Goal: Information Seeking & Learning: Check status

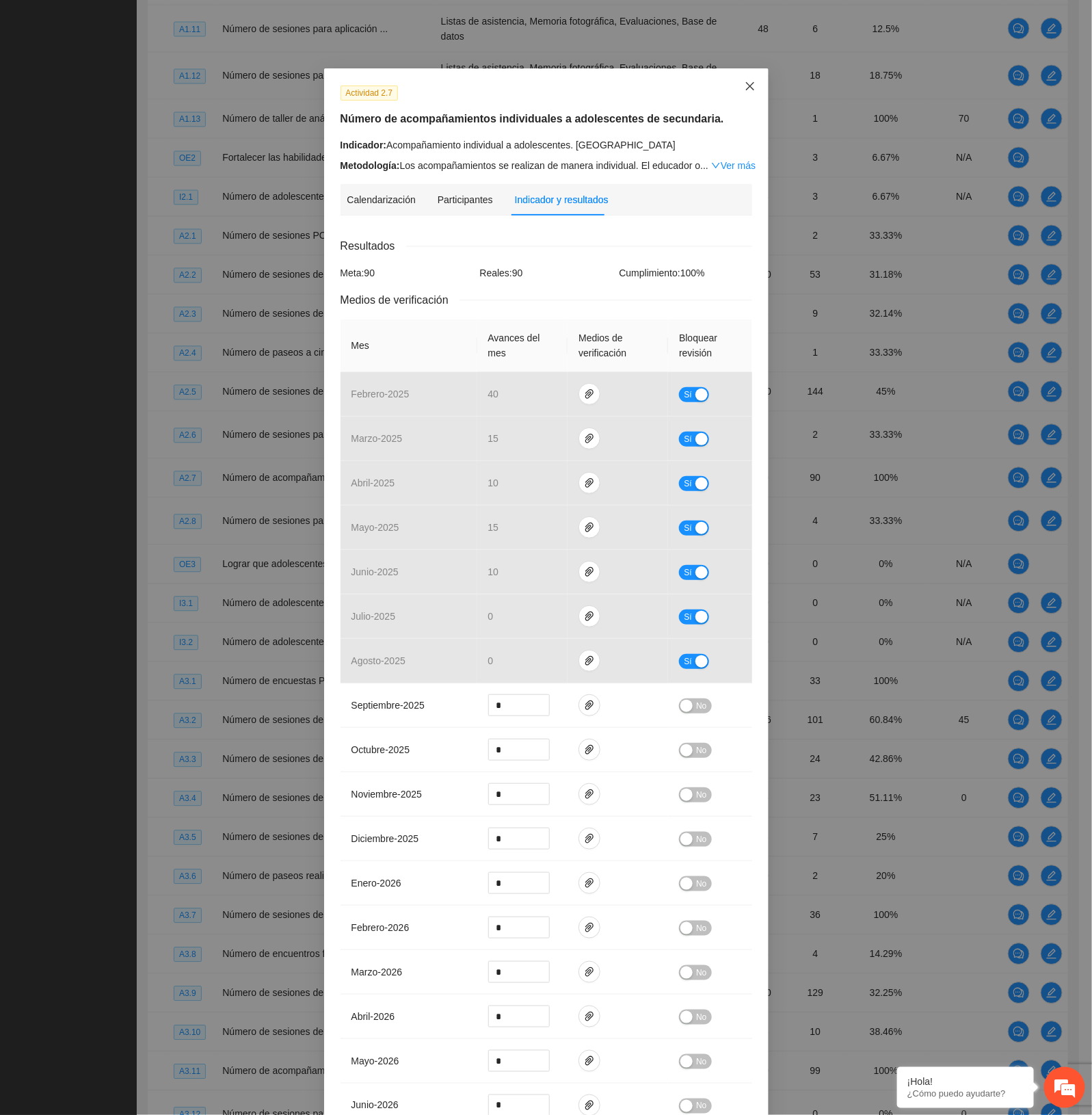
drag, startPoint x: 740, startPoint y: 90, endPoint x: 742, endPoint y: 100, distance: 10.2
click at [745, 90] on icon "close" at bounding box center [750, 86] width 11 height 11
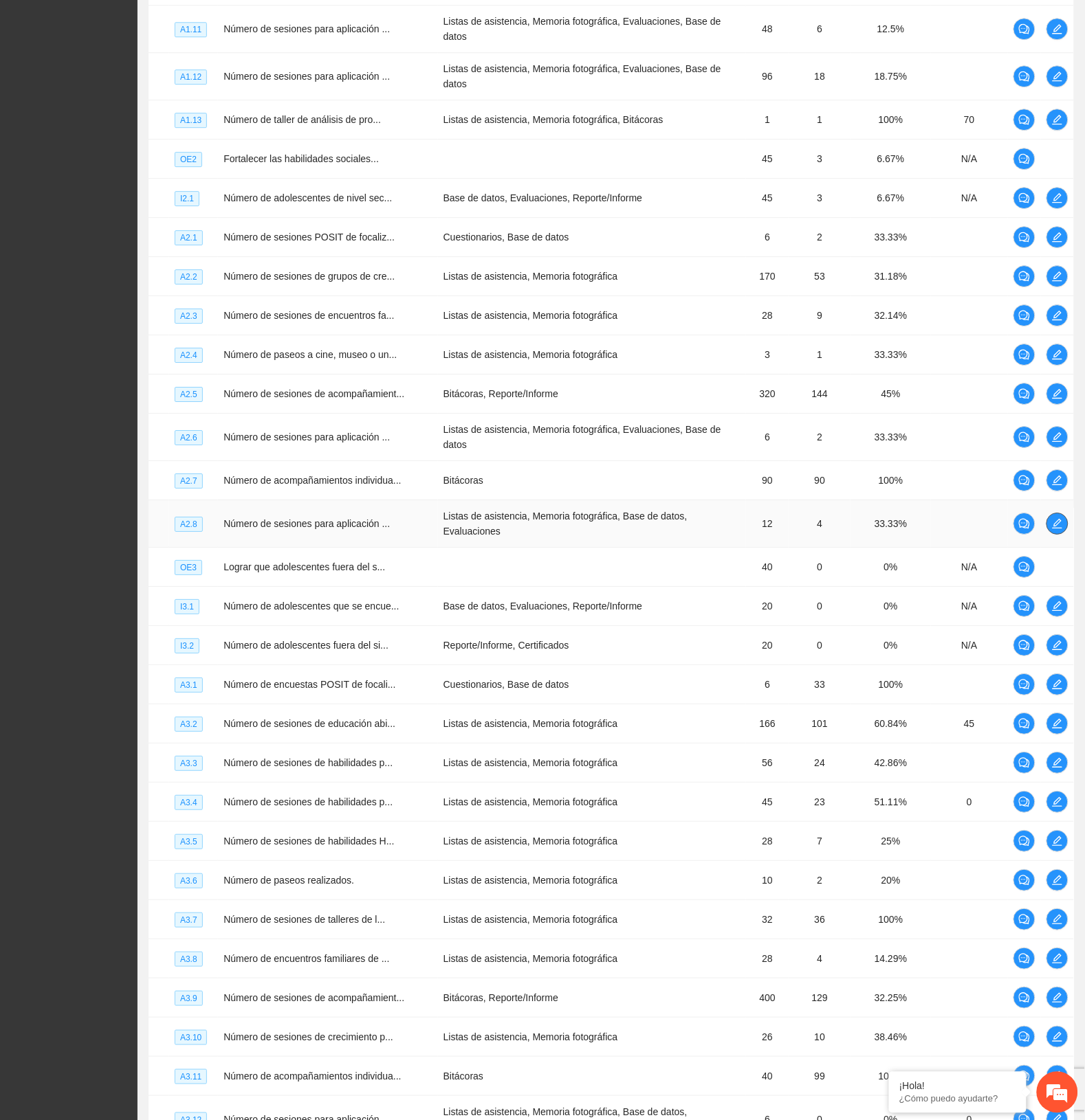
click at [1064, 500] on td at bounding box center [1057, 524] width 33 height 47
click at [1059, 518] on icon "edit" at bounding box center [1057, 524] width 11 height 11
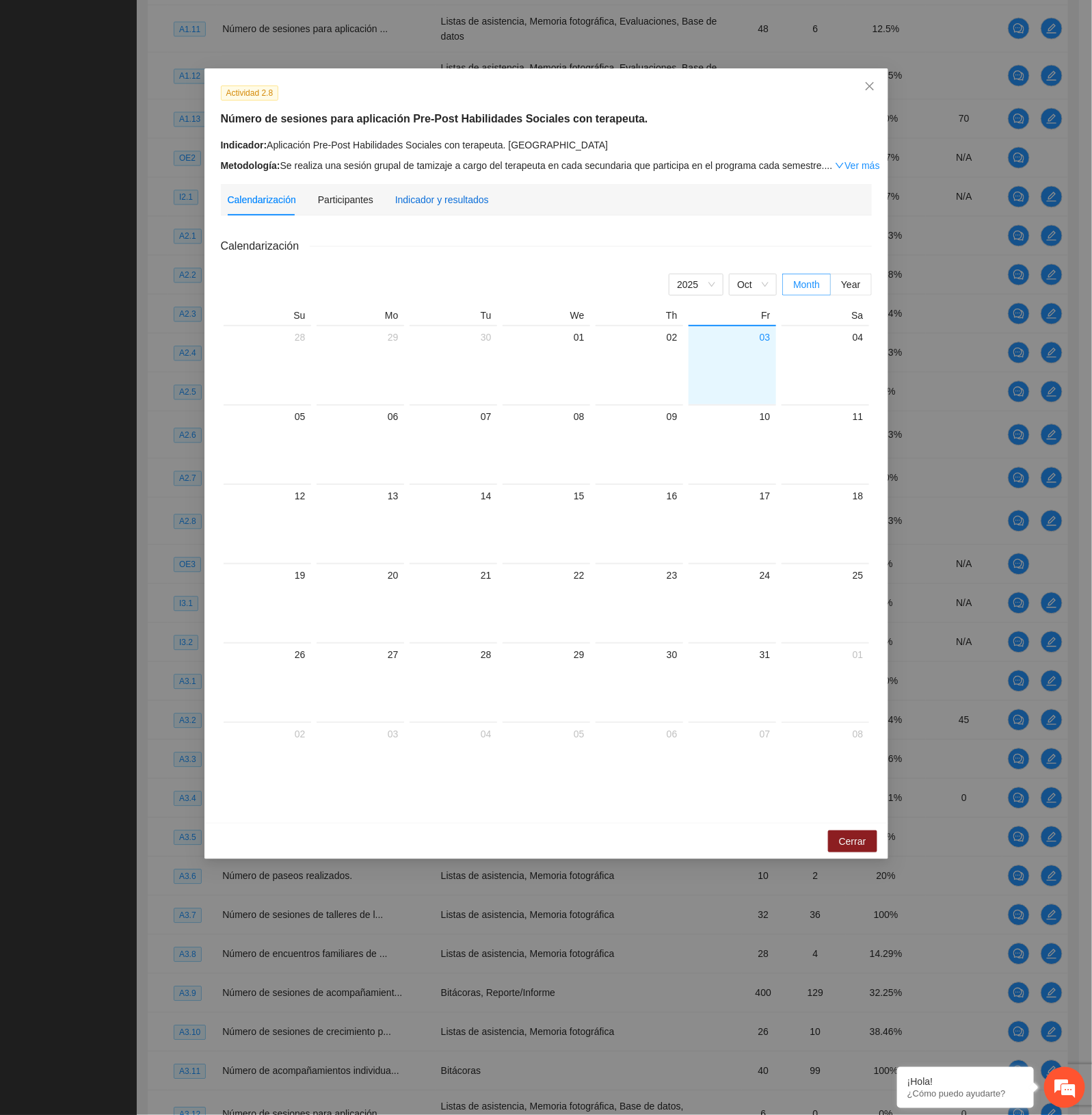
click at [436, 202] on div "Indicador y resultados" at bounding box center [442, 200] width 93 height 15
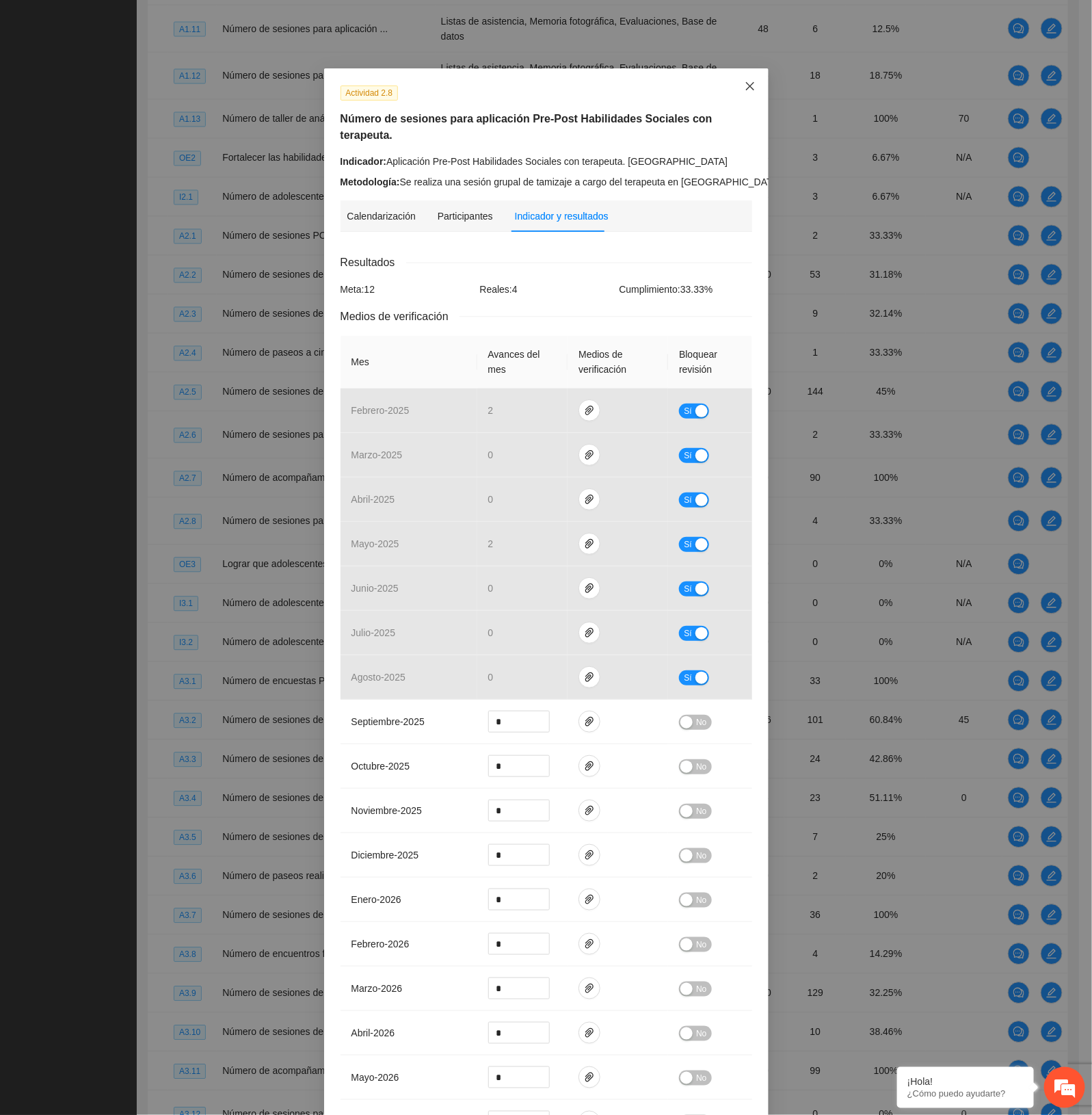
click at [745, 89] on icon "close" at bounding box center [750, 86] width 11 height 11
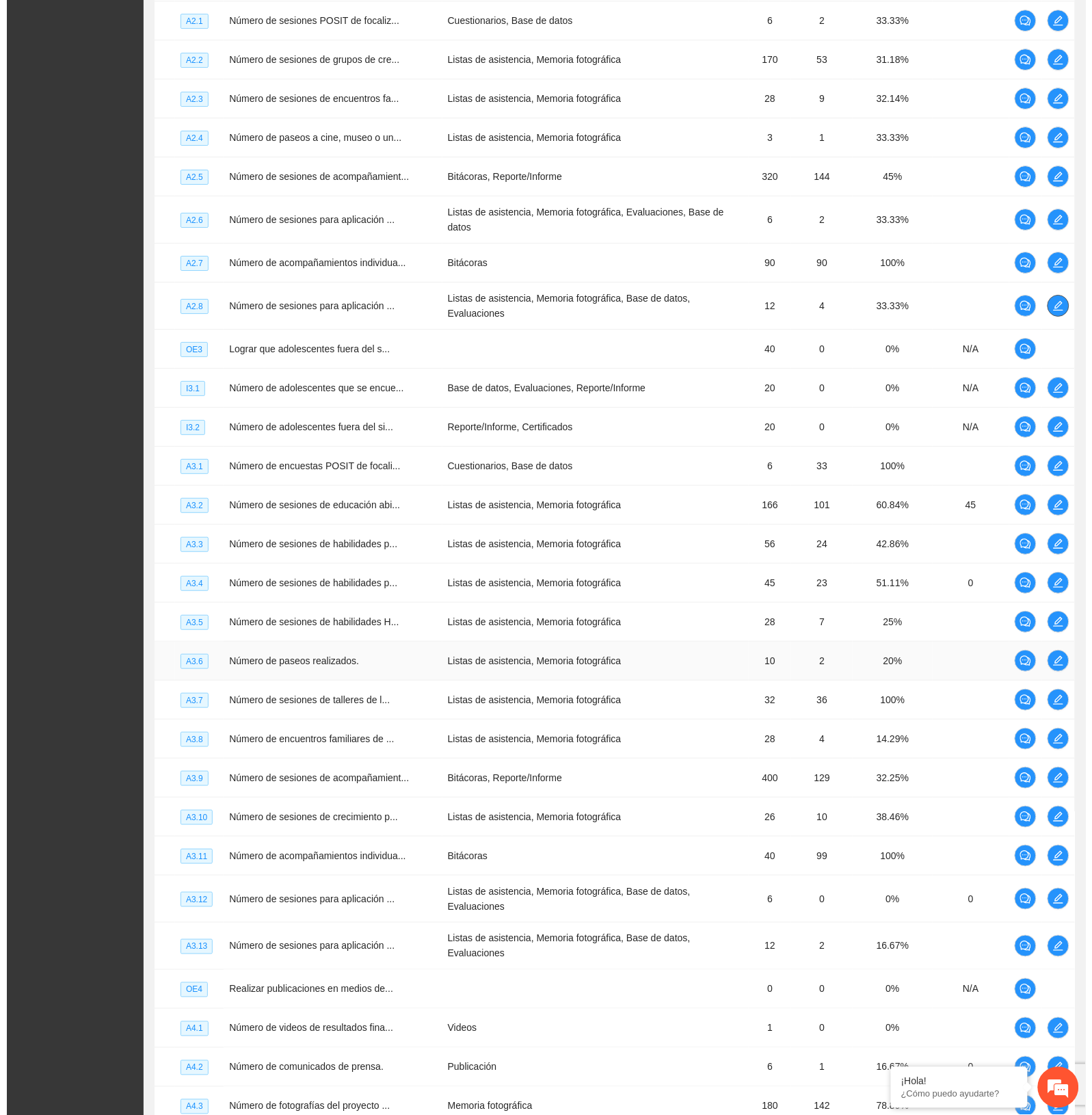
scroll to position [1287, 0]
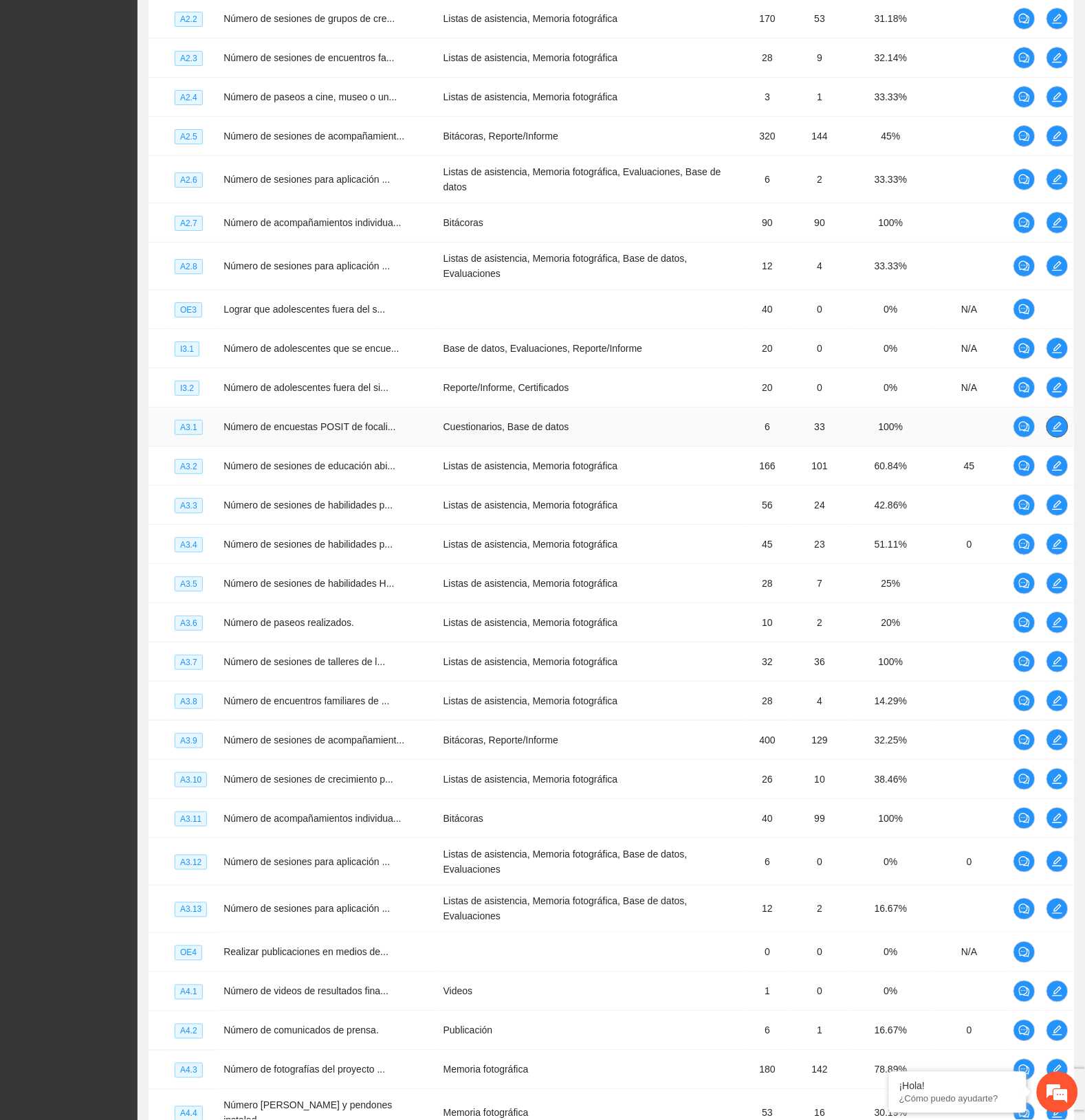
click at [1054, 421] on icon "edit" at bounding box center [1057, 427] width 11 height 11
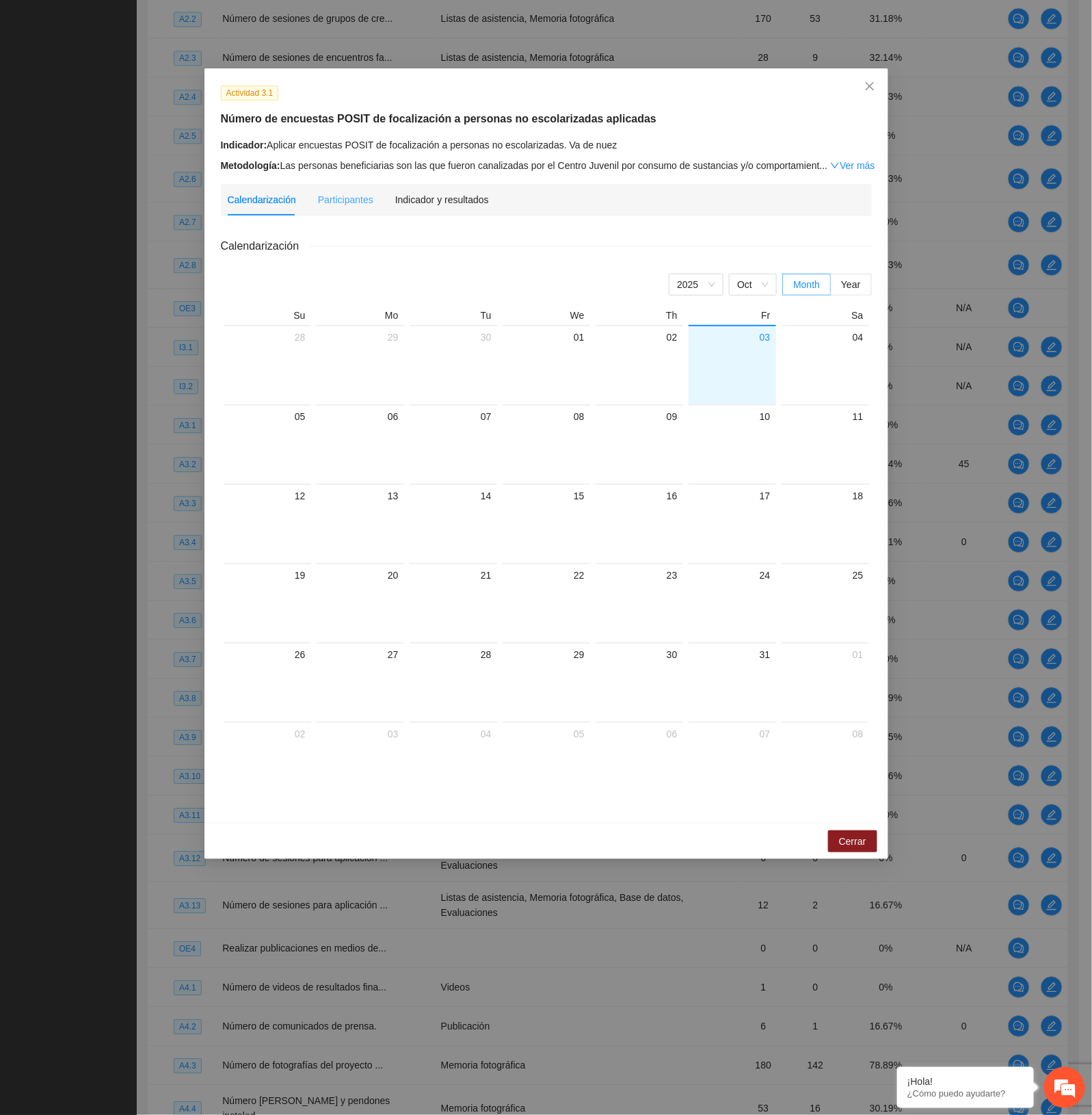
click at [453, 208] on div "Indicador y resultados" at bounding box center [442, 199] width 93 height 31
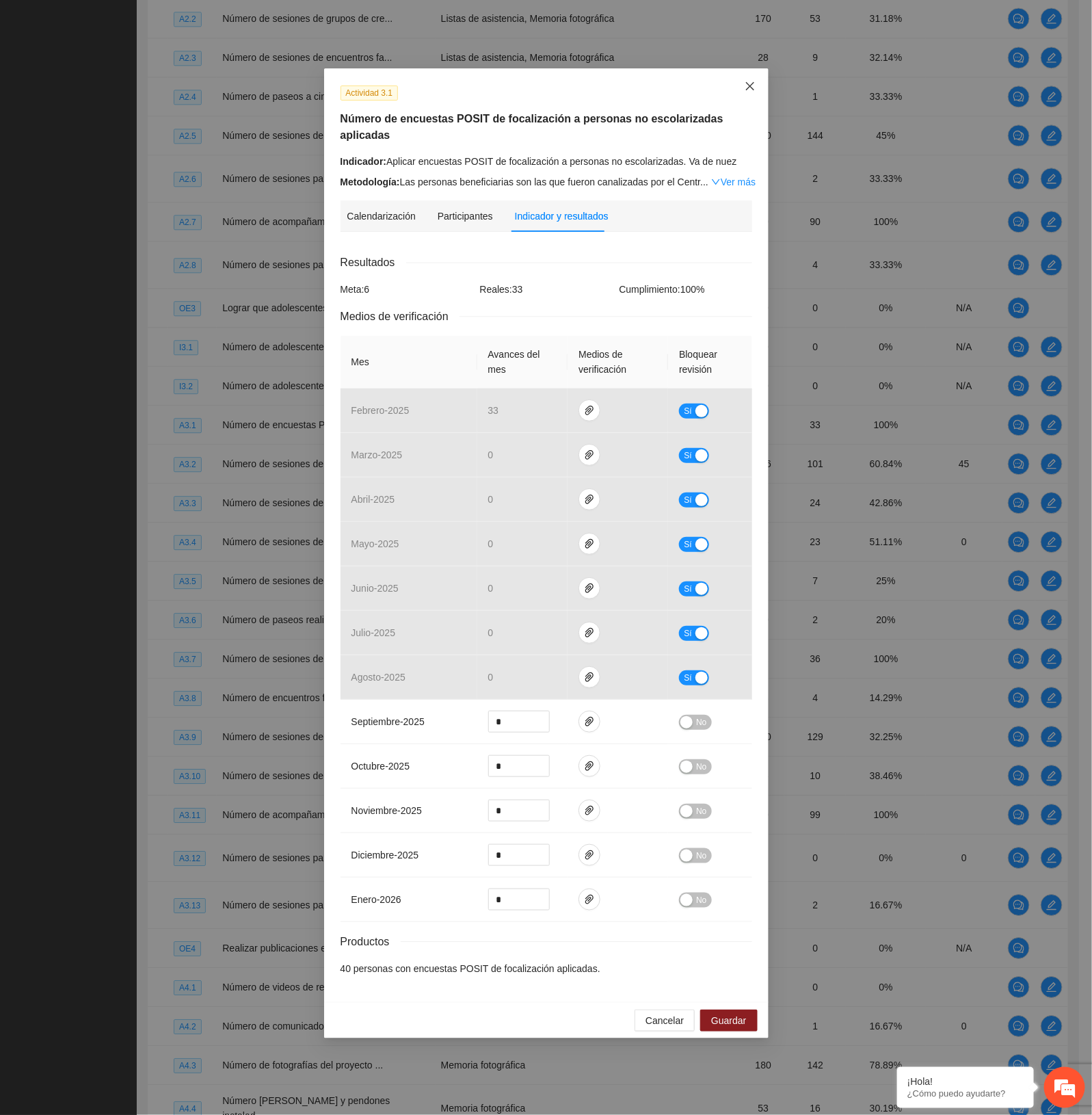
click at [749, 77] on span "Close" at bounding box center [750, 86] width 37 height 37
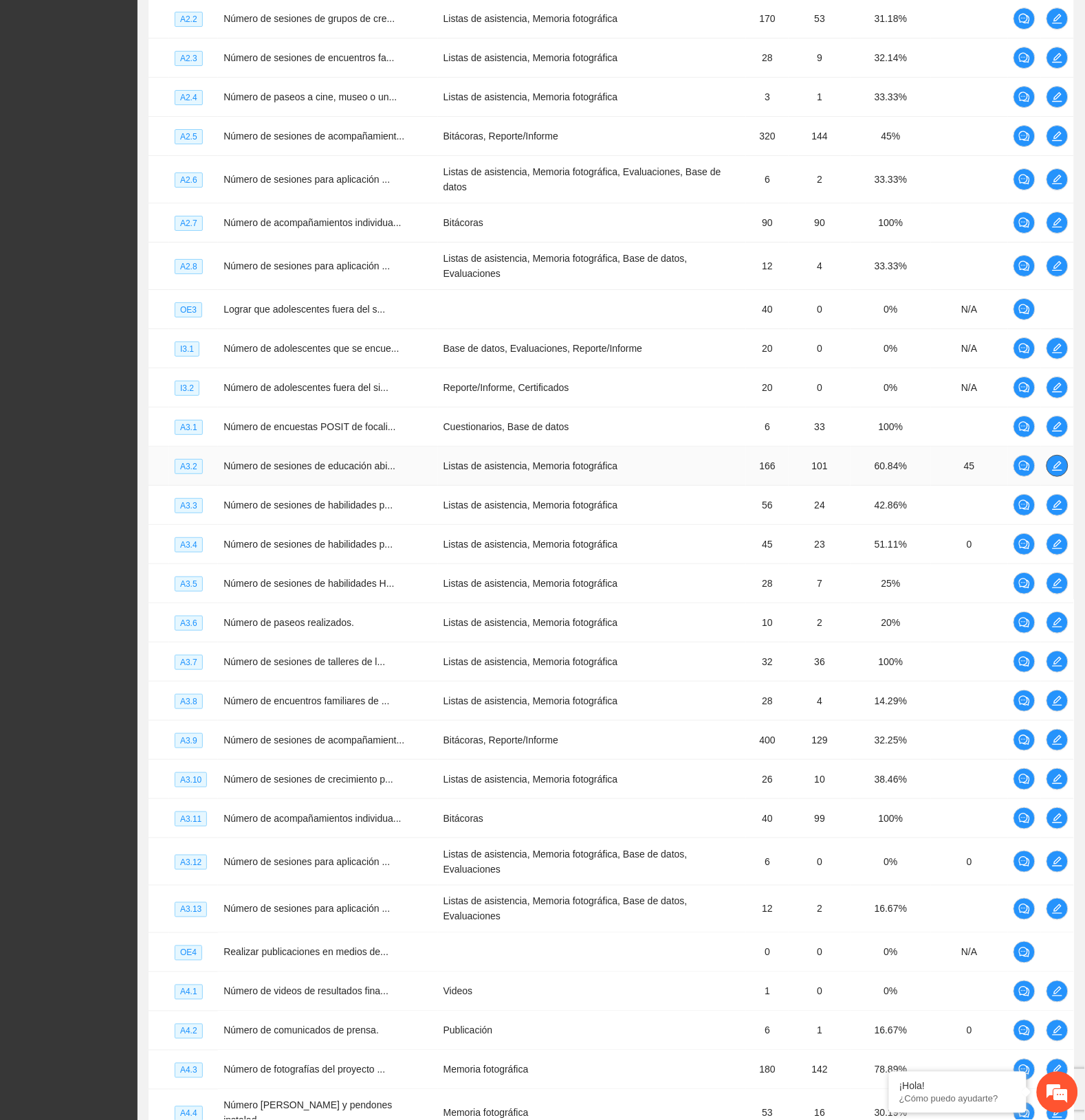
click at [1059, 461] on icon "edit" at bounding box center [1057, 466] width 11 height 11
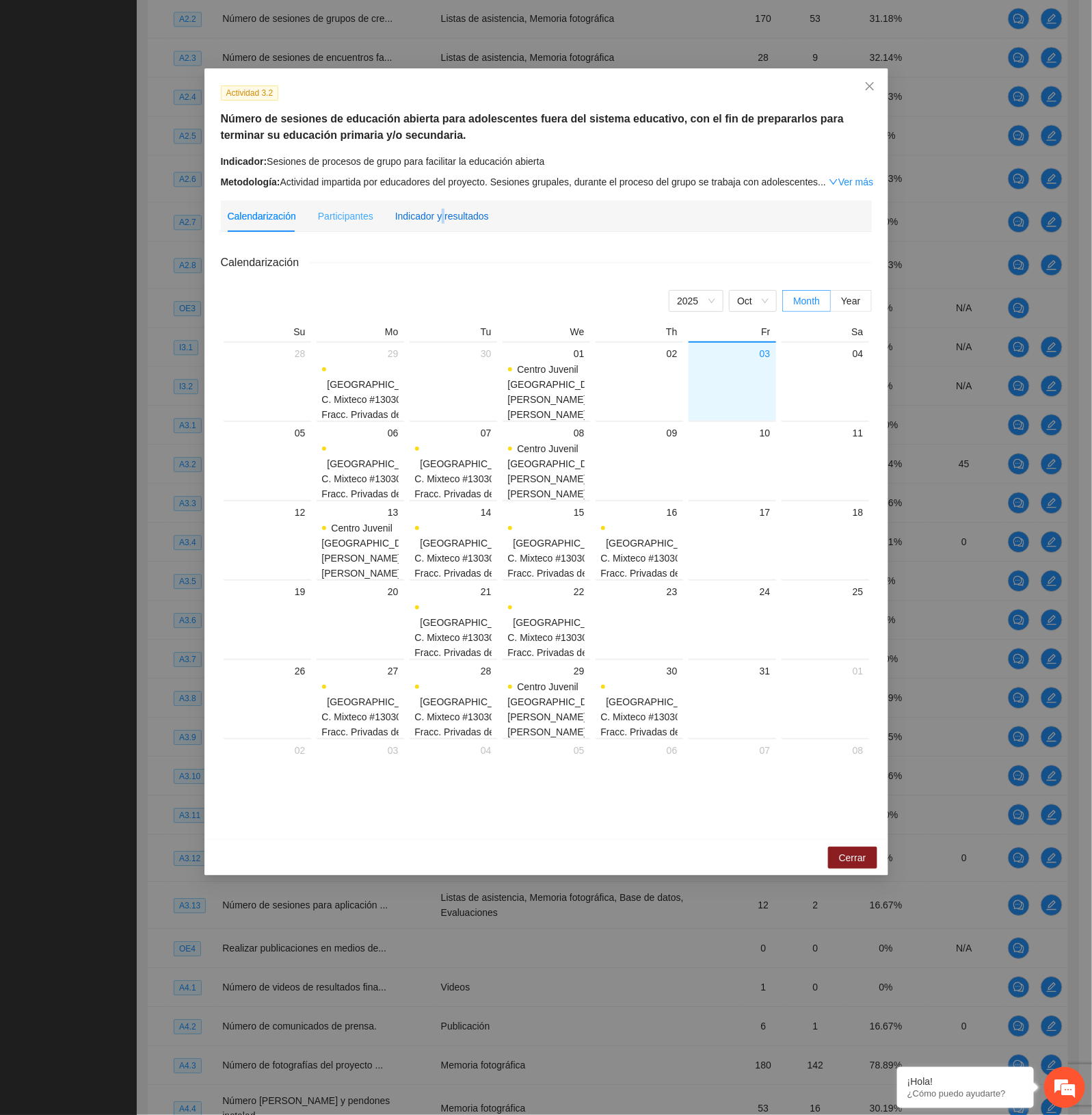
click at [438, 217] on div "Indicador y resultados" at bounding box center [442, 216] width 93 height 15
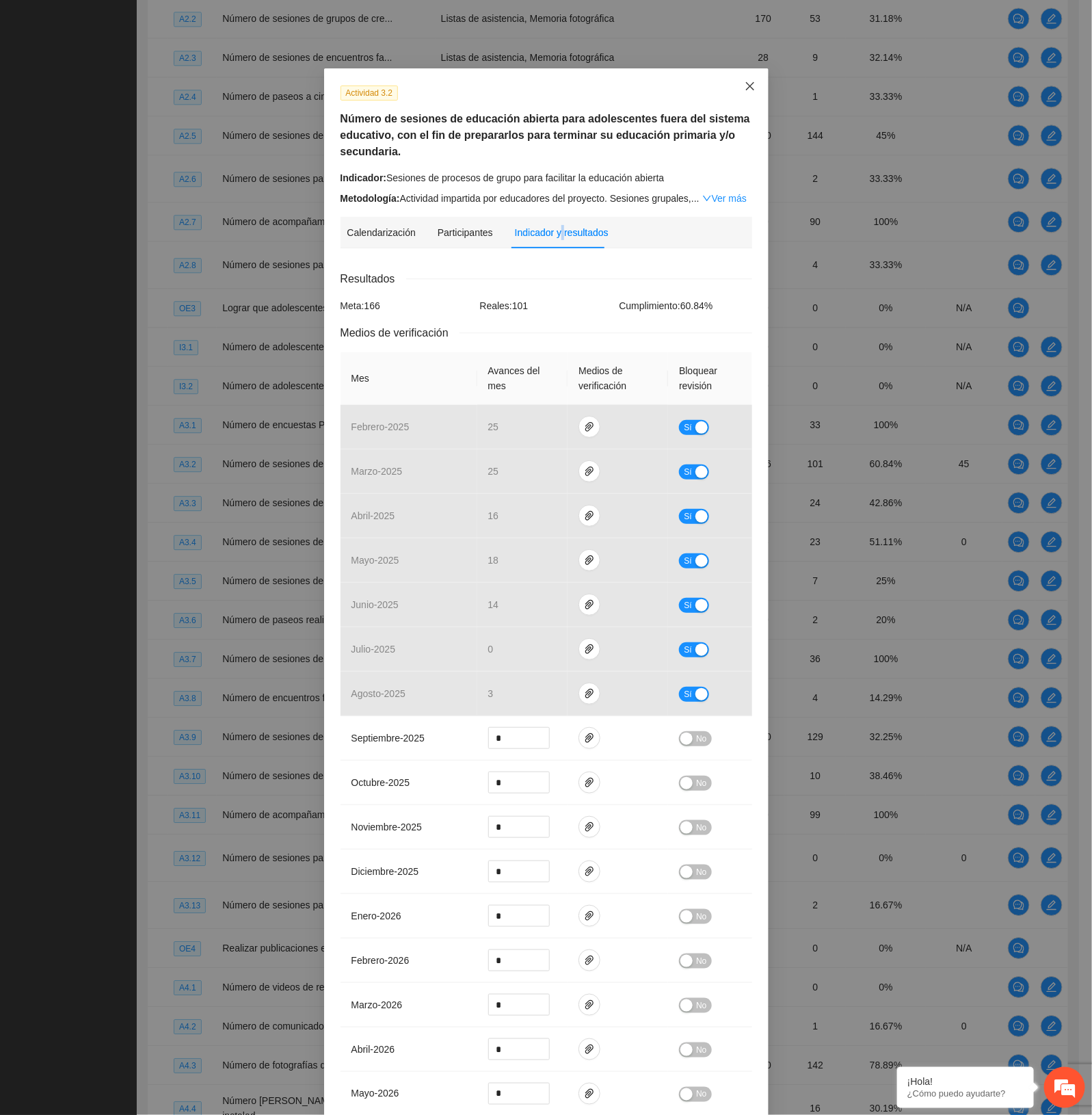
click at [745, 84] on icon "close" at bounding box center [750, 86] width 11 height 11
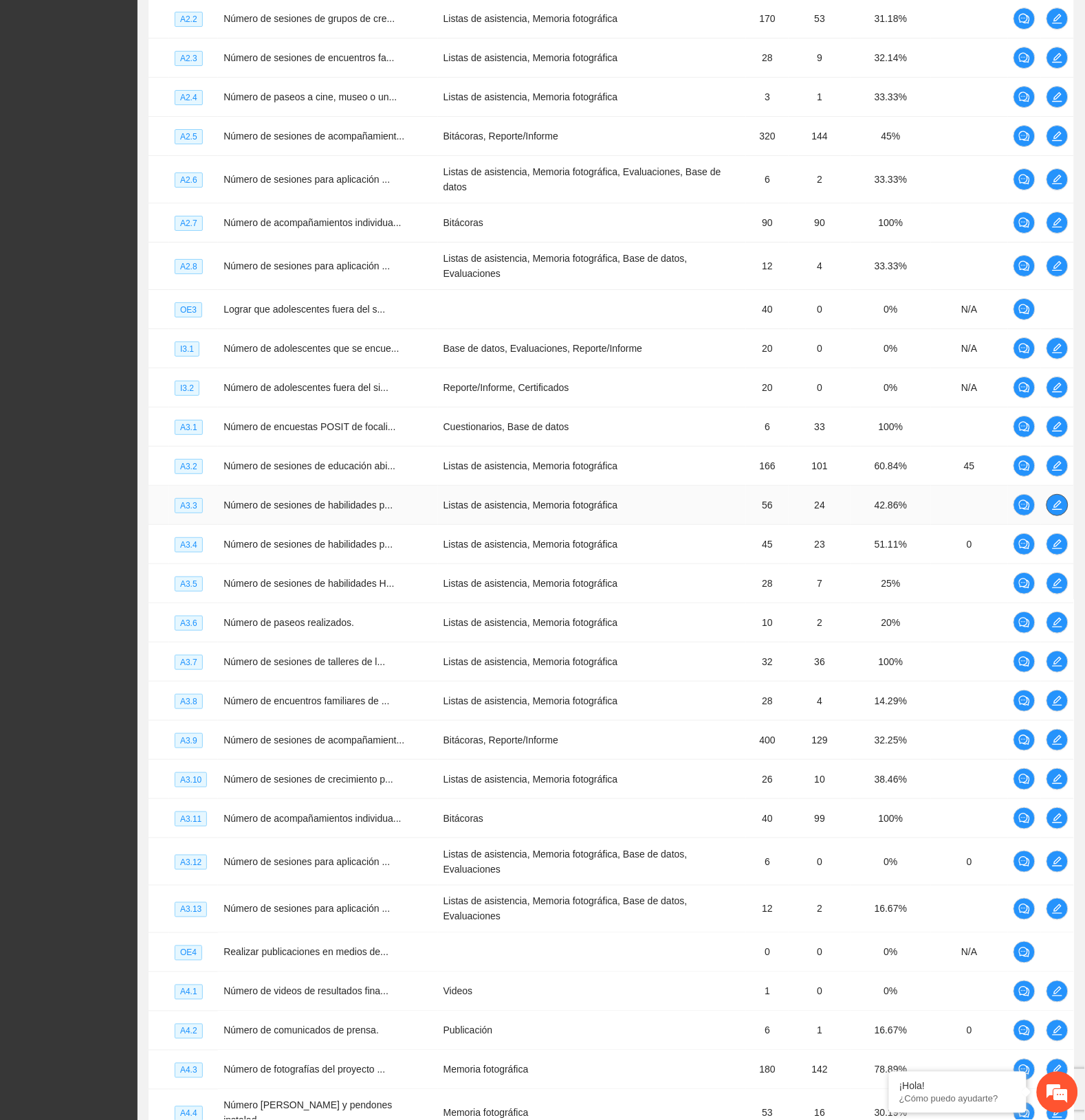
click at [1052, 500] on icon "edit" at bounding box center [1057, 505] width 11 height 11
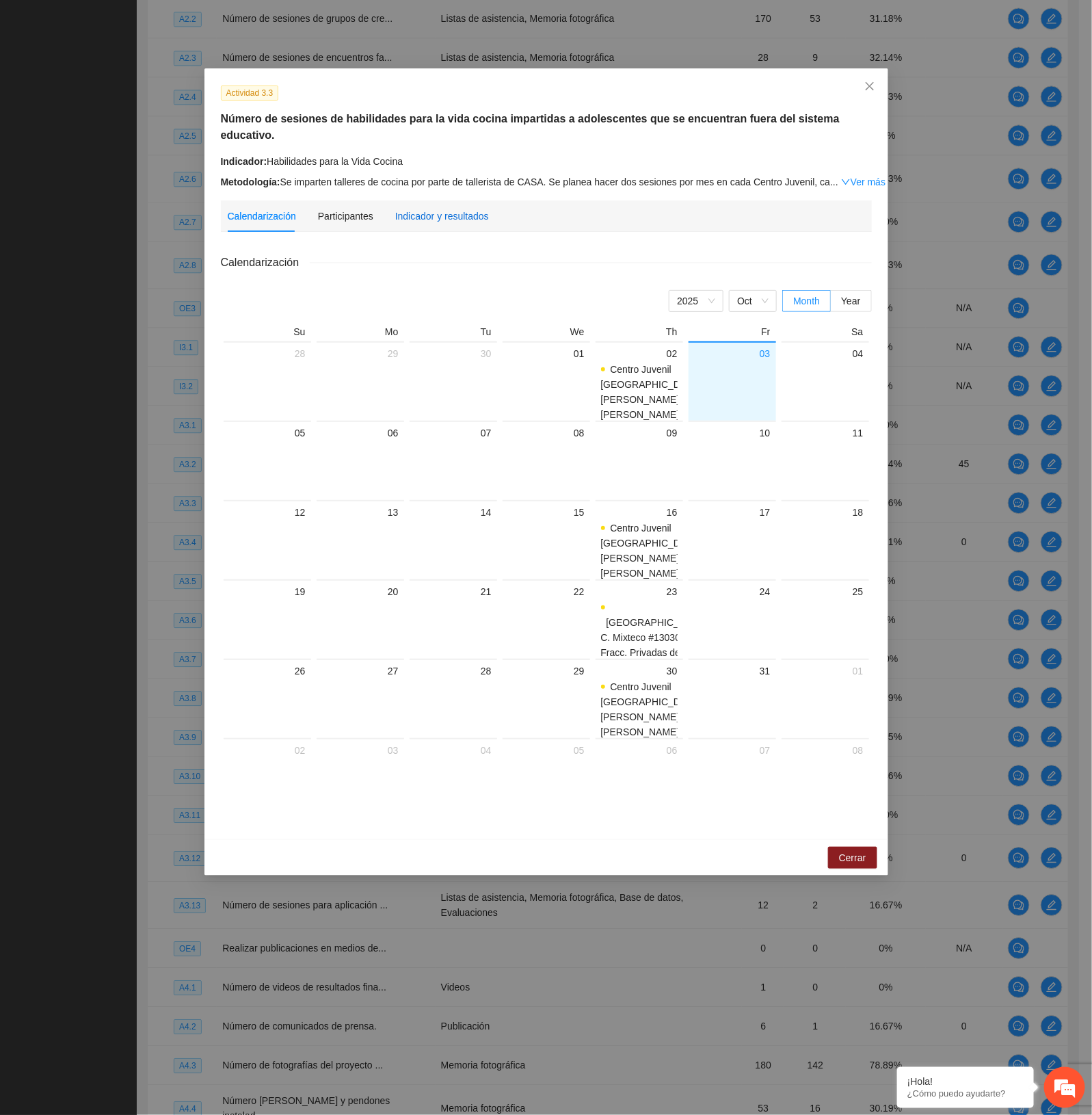
click at [423, 209] on div "Indicador y resultados" at bounding box center [442, 216] width 93 height 15
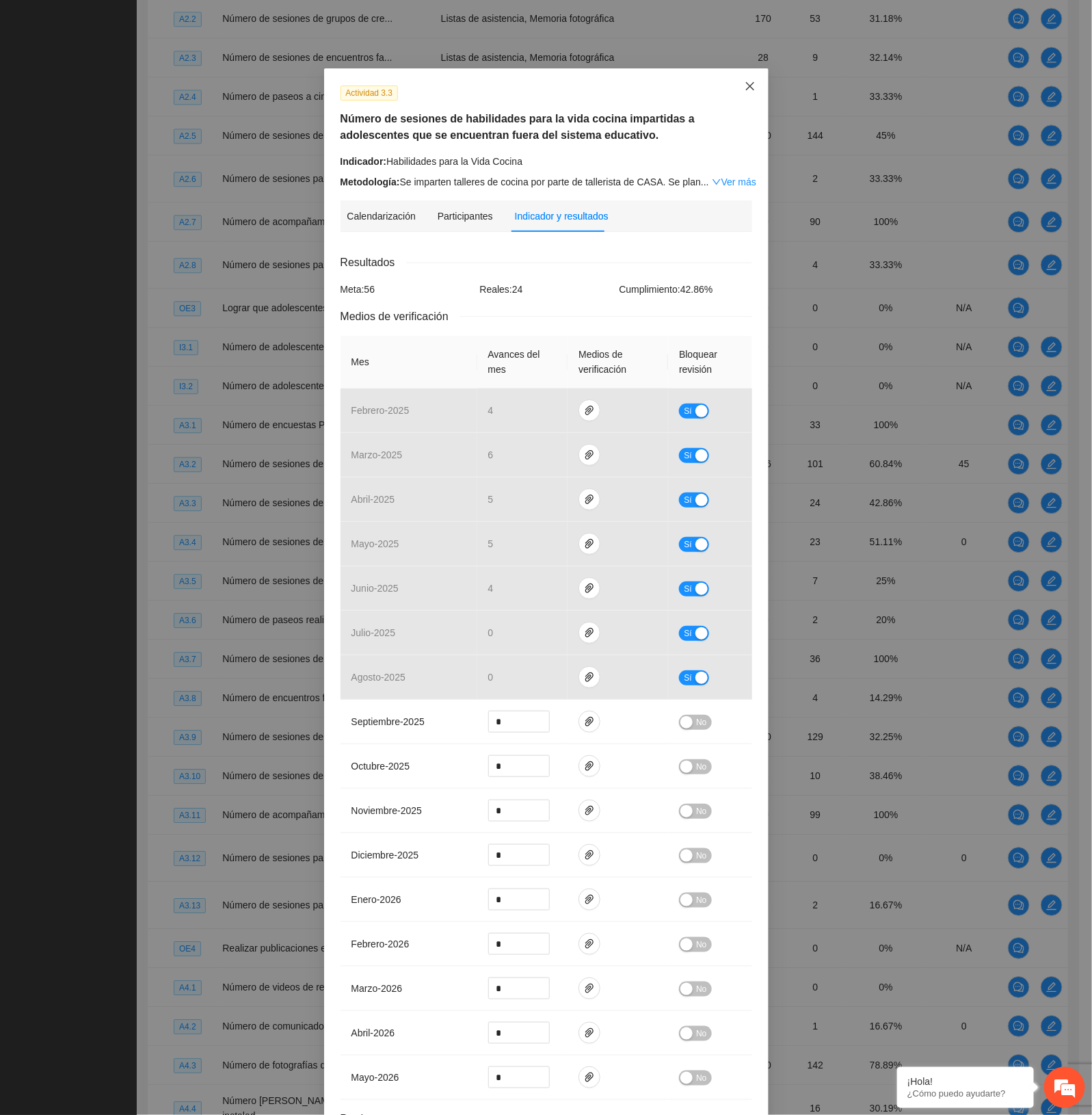
click at [745, 88] on icon "close" at bounding box center [750, 86] width 11 height 11
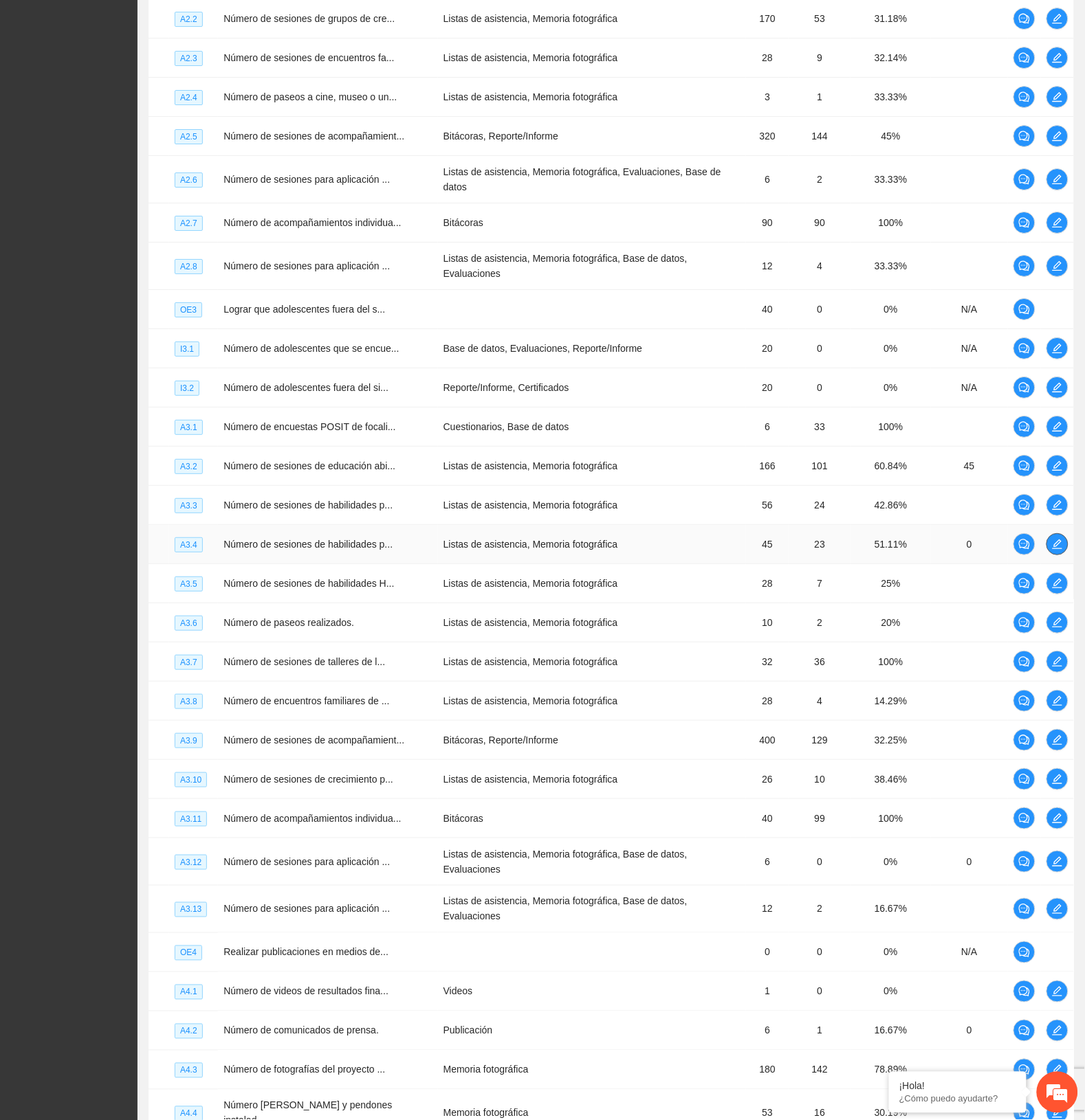
click at [1055, 539] on icon "edit" at bounding box center [1057, 544] width 10 height 10
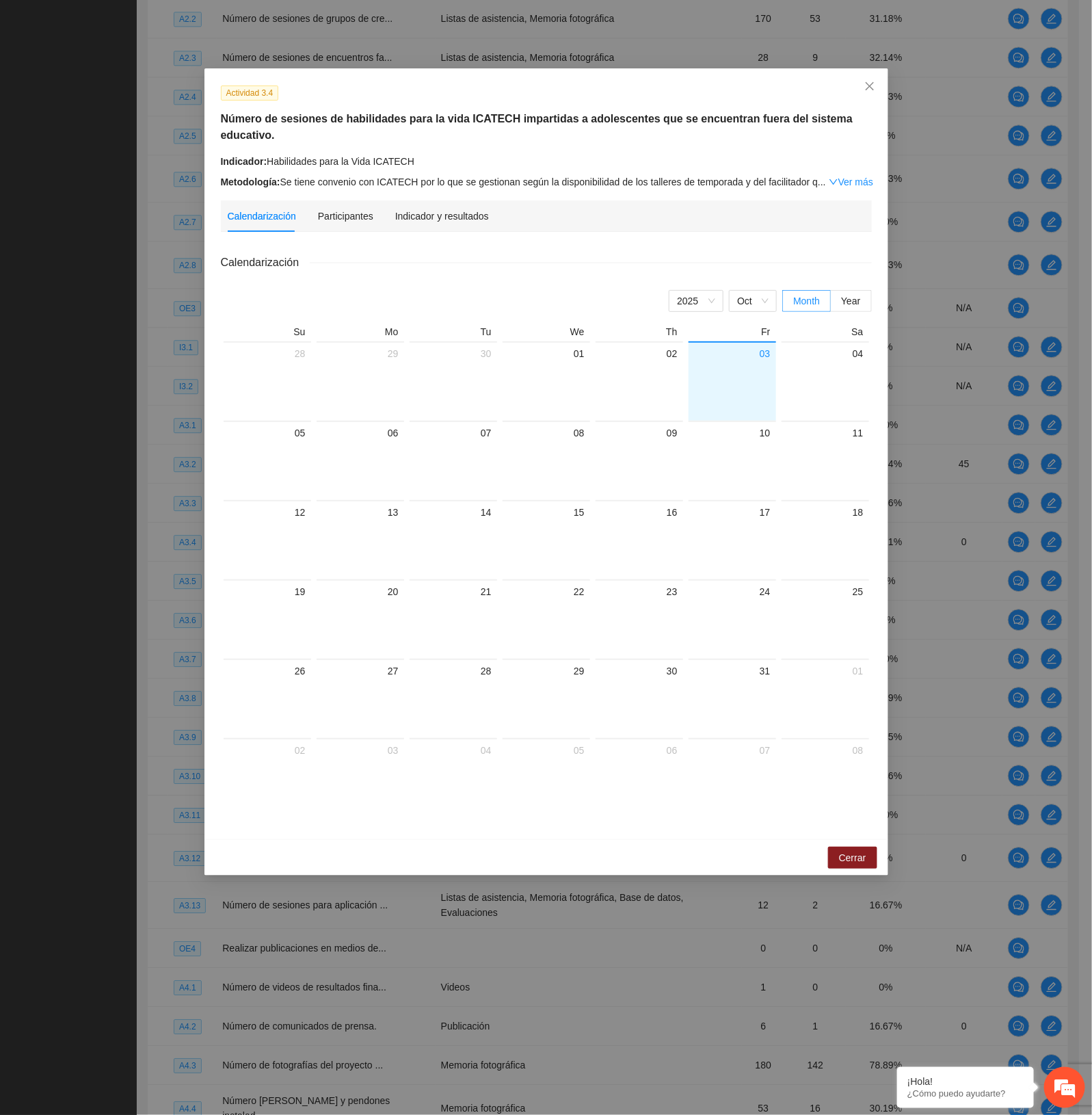
click at [485, 179] on div "Actividad 3.4 Número de sesiones de habilidades para la vida ICATECH impartidas…" at bounding box center [546, 454] width 684 height 771
click at [473, 201] on div "Indicador y resultados" at bounding box center [442, 216] width 93 height 31
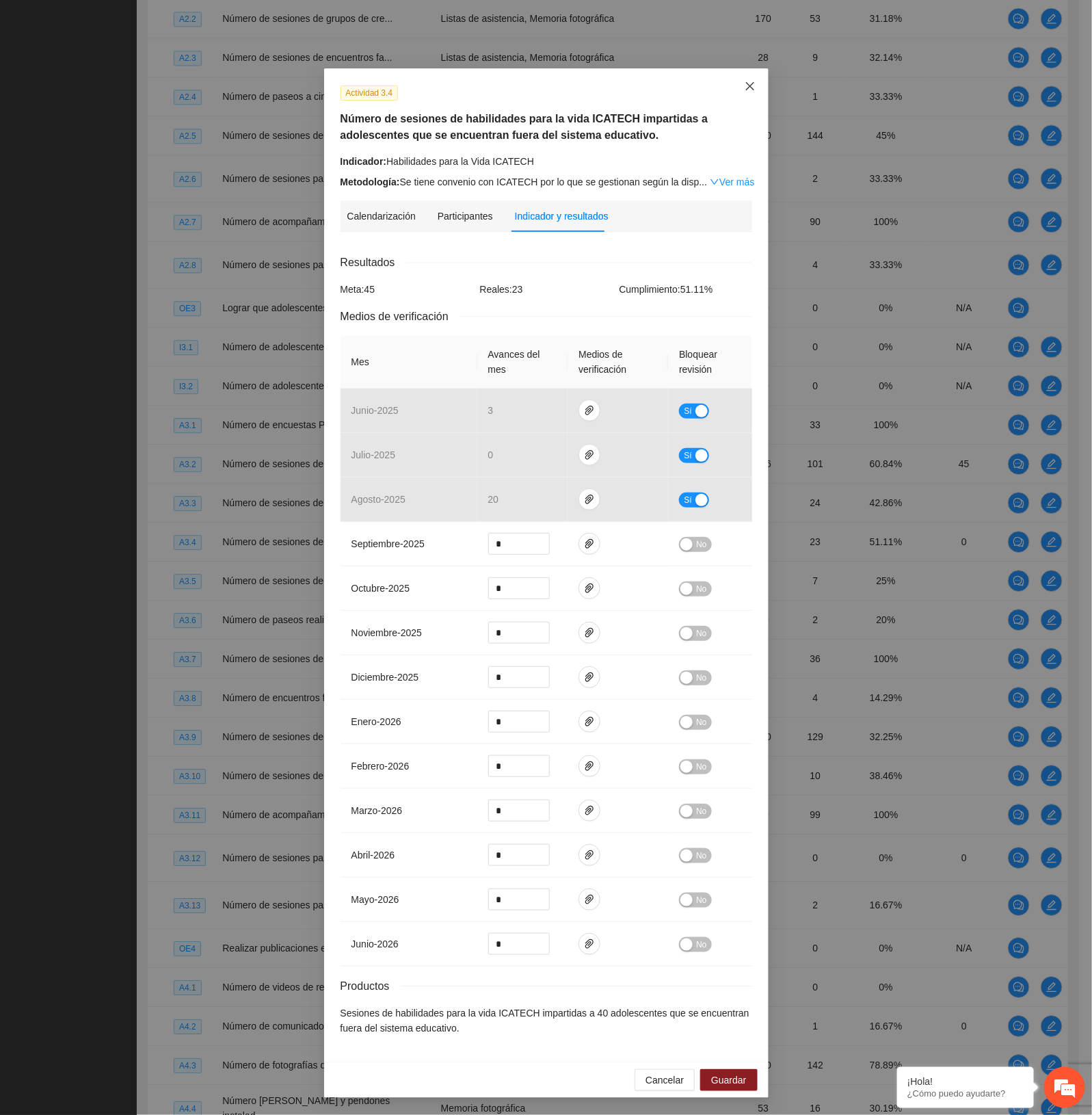
click at [746, 80] on span "Close" at bounding box center [750, 86] width 37 height 37
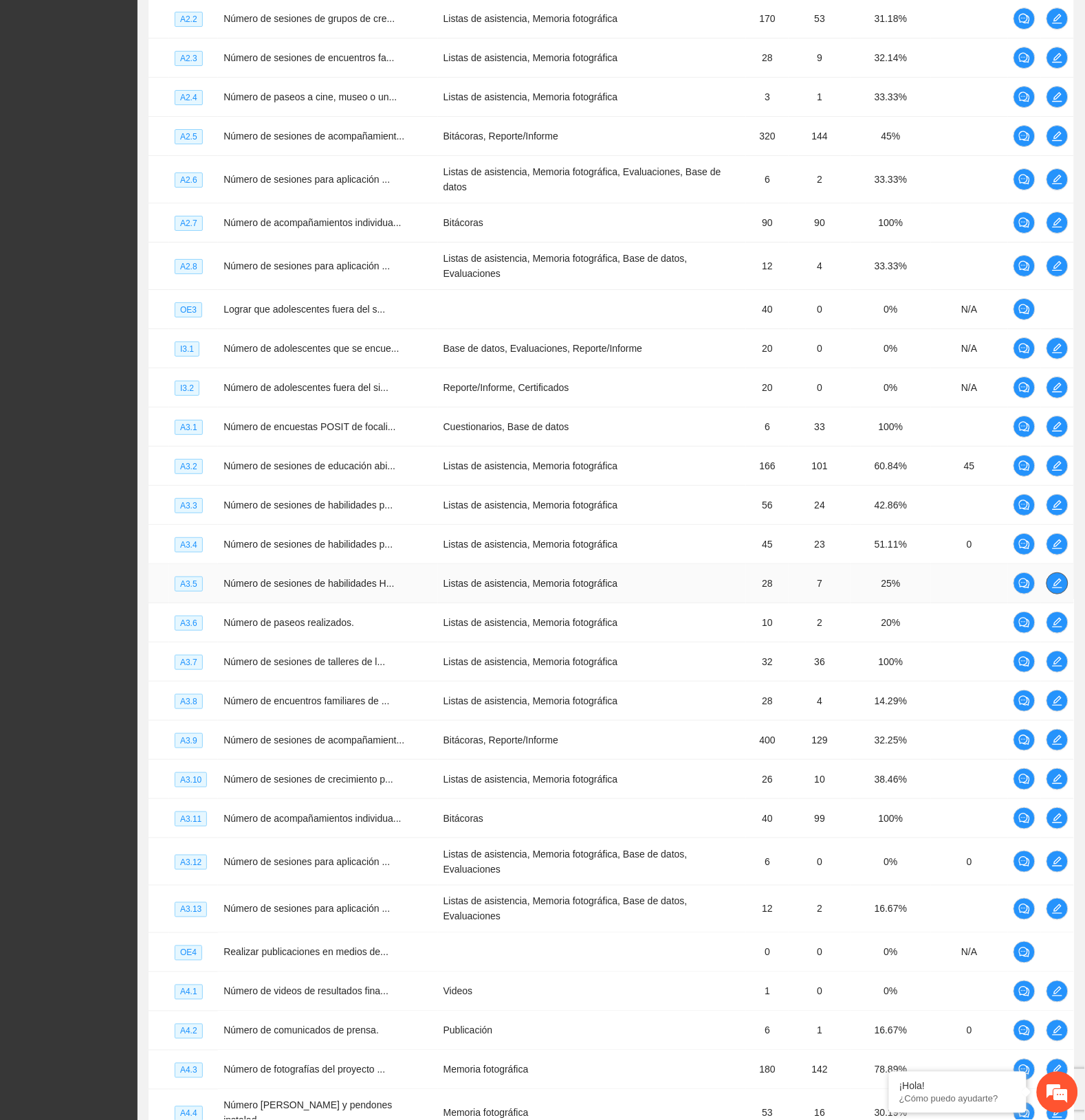
click at [1059, 579] on icon "edit" at bounding box center [1057, 584] width 10 height 10
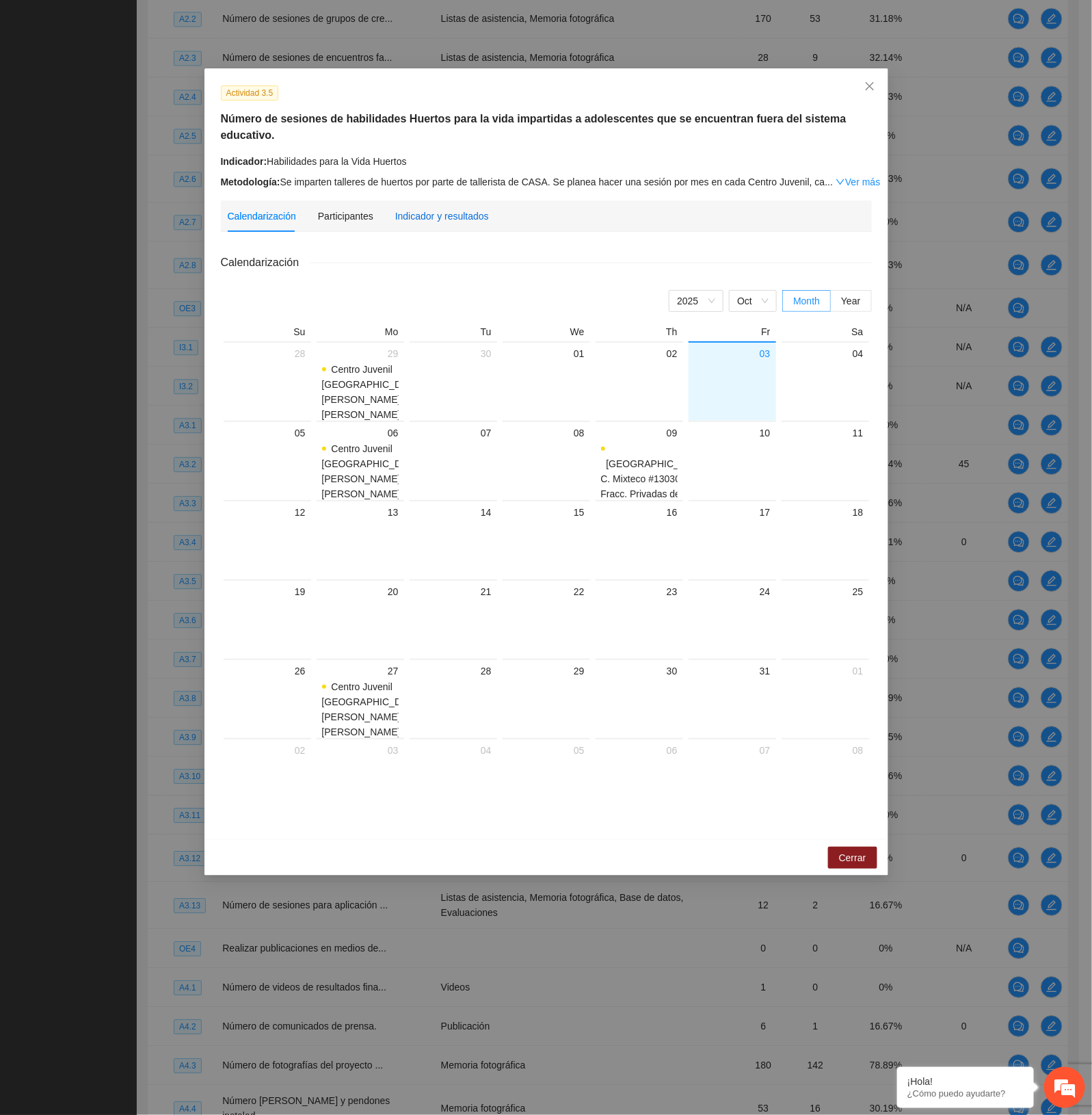
click at [452, 209] on div "Indicador y resultados" at bounding box center [442, 216] width 93 height 15
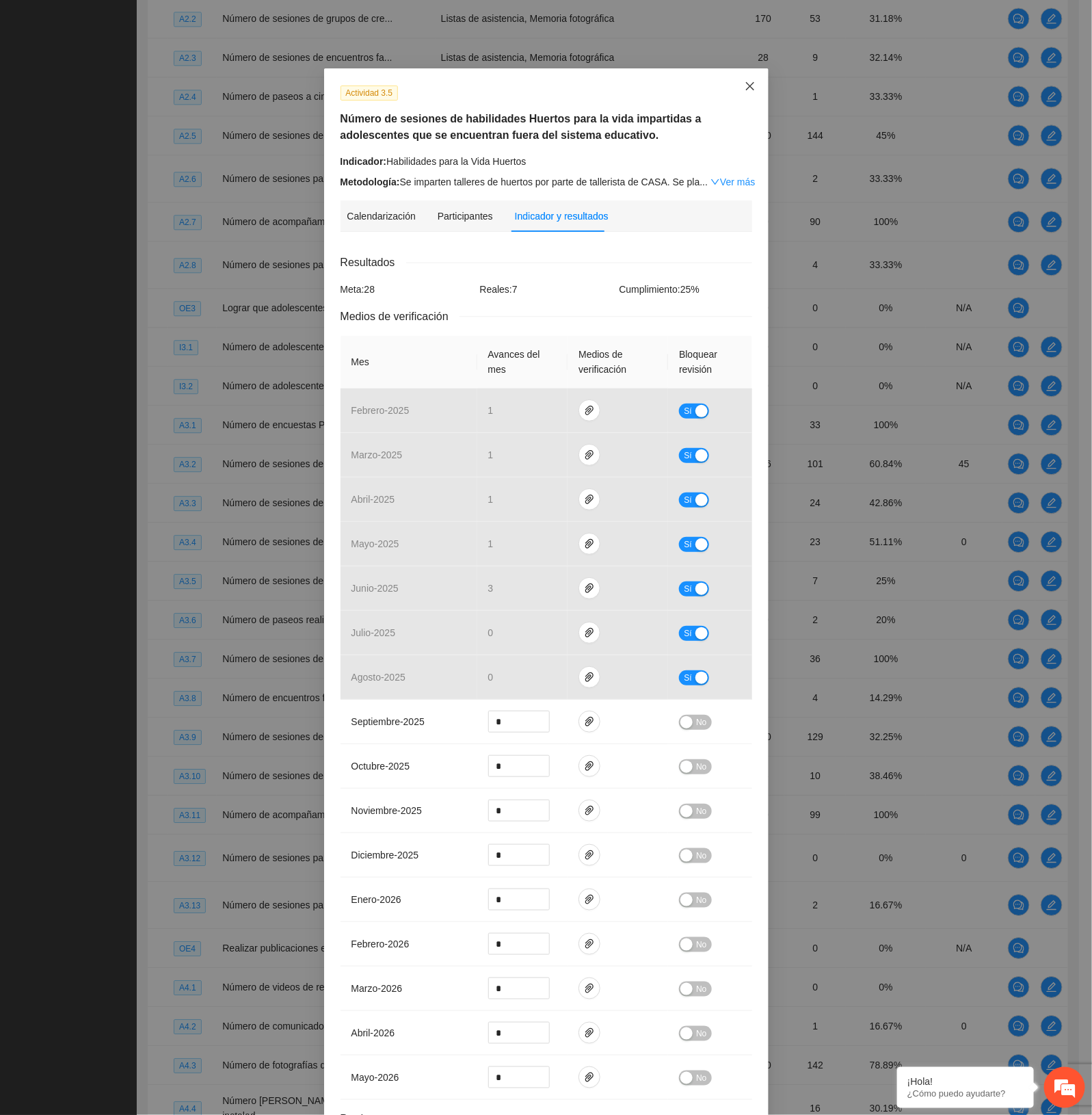
click at [745, 90] on icon "close" at bounding box center [750, 86] width 11 height 11
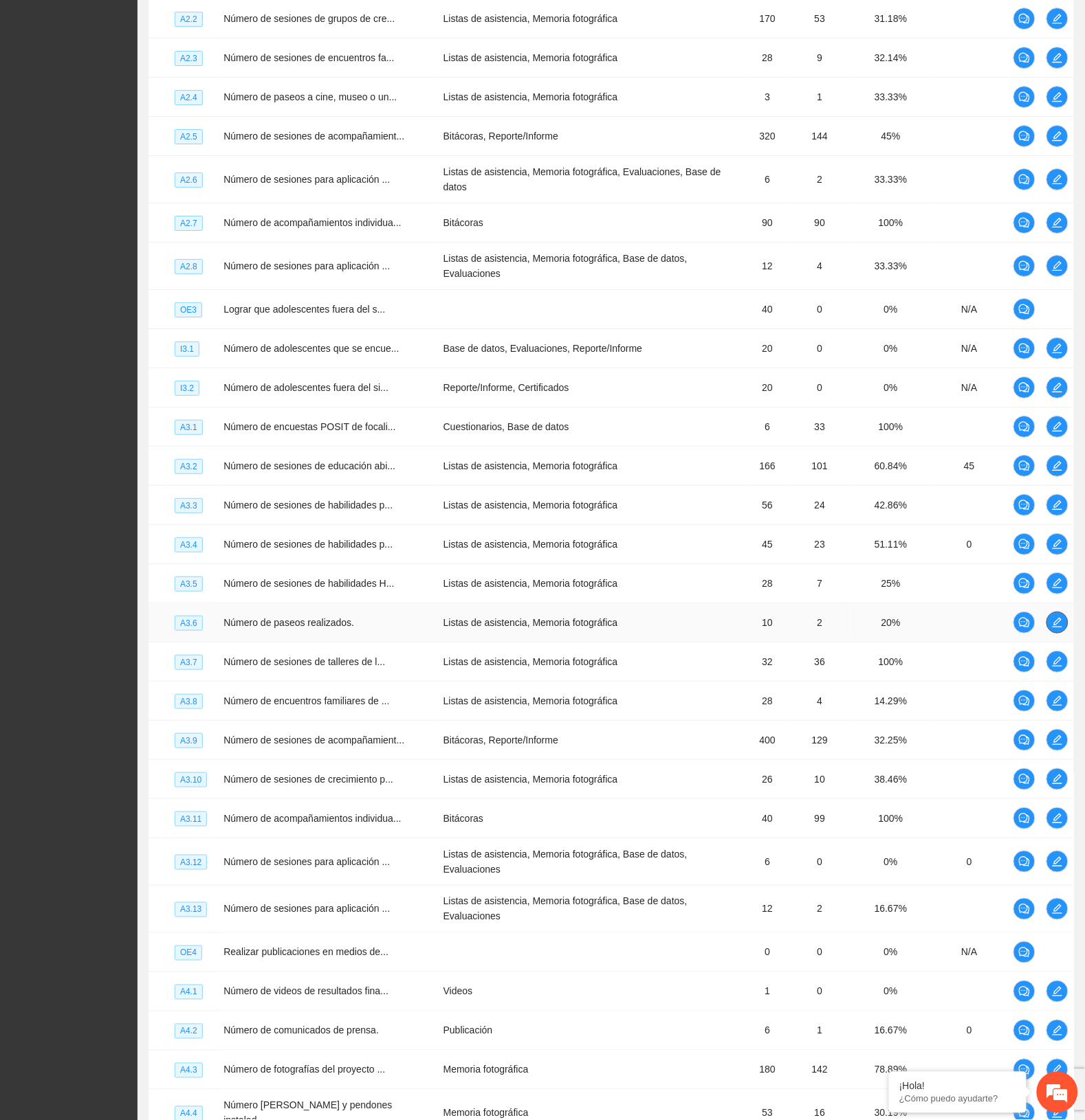
click at [1055, 617] on icon "edit" at bounding box center [1057, 623] width 11 height 11
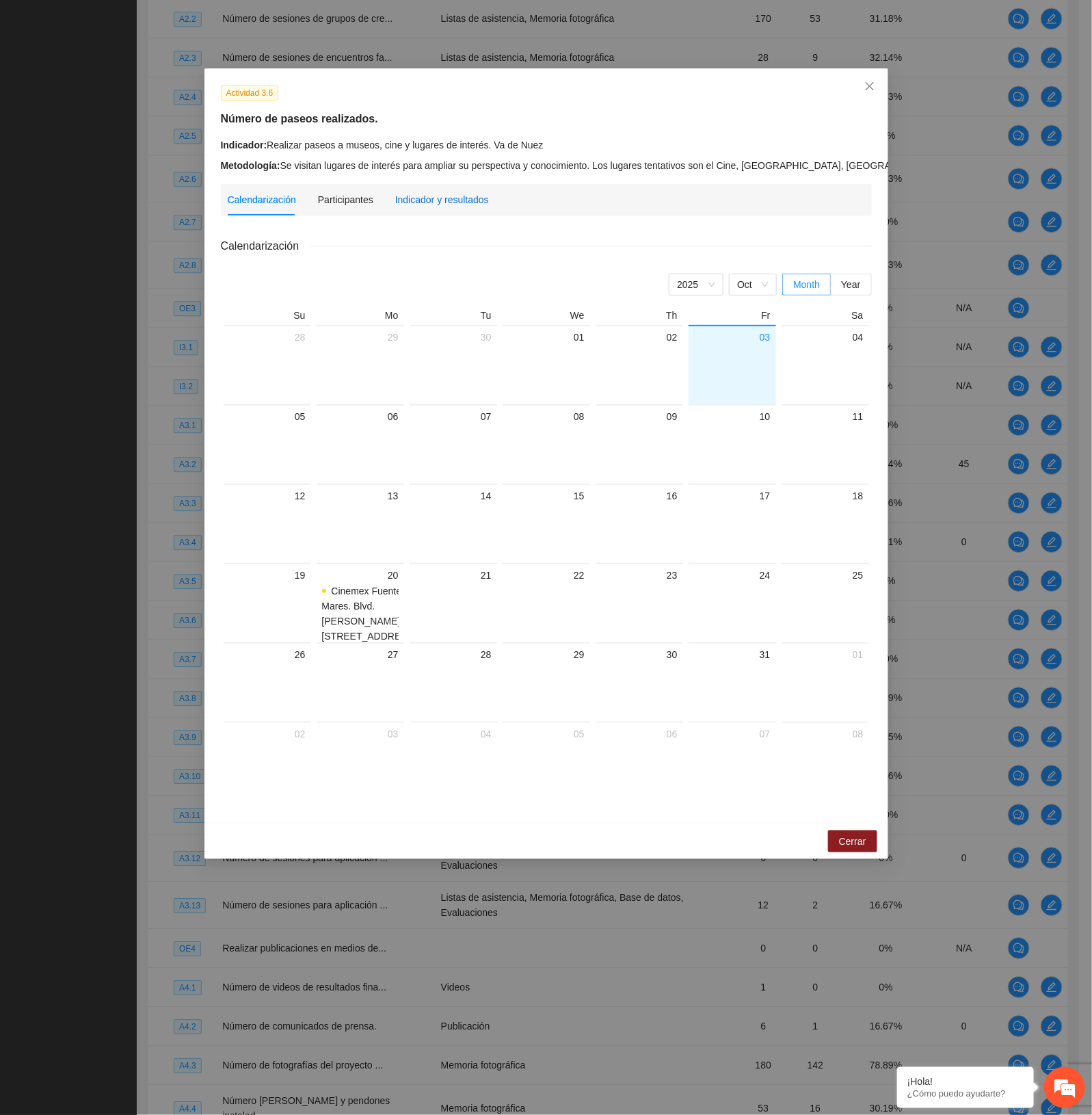
click at [460, 199] on div "Indicador y resultados" at bounding box center [442, 200] width 93 height 15
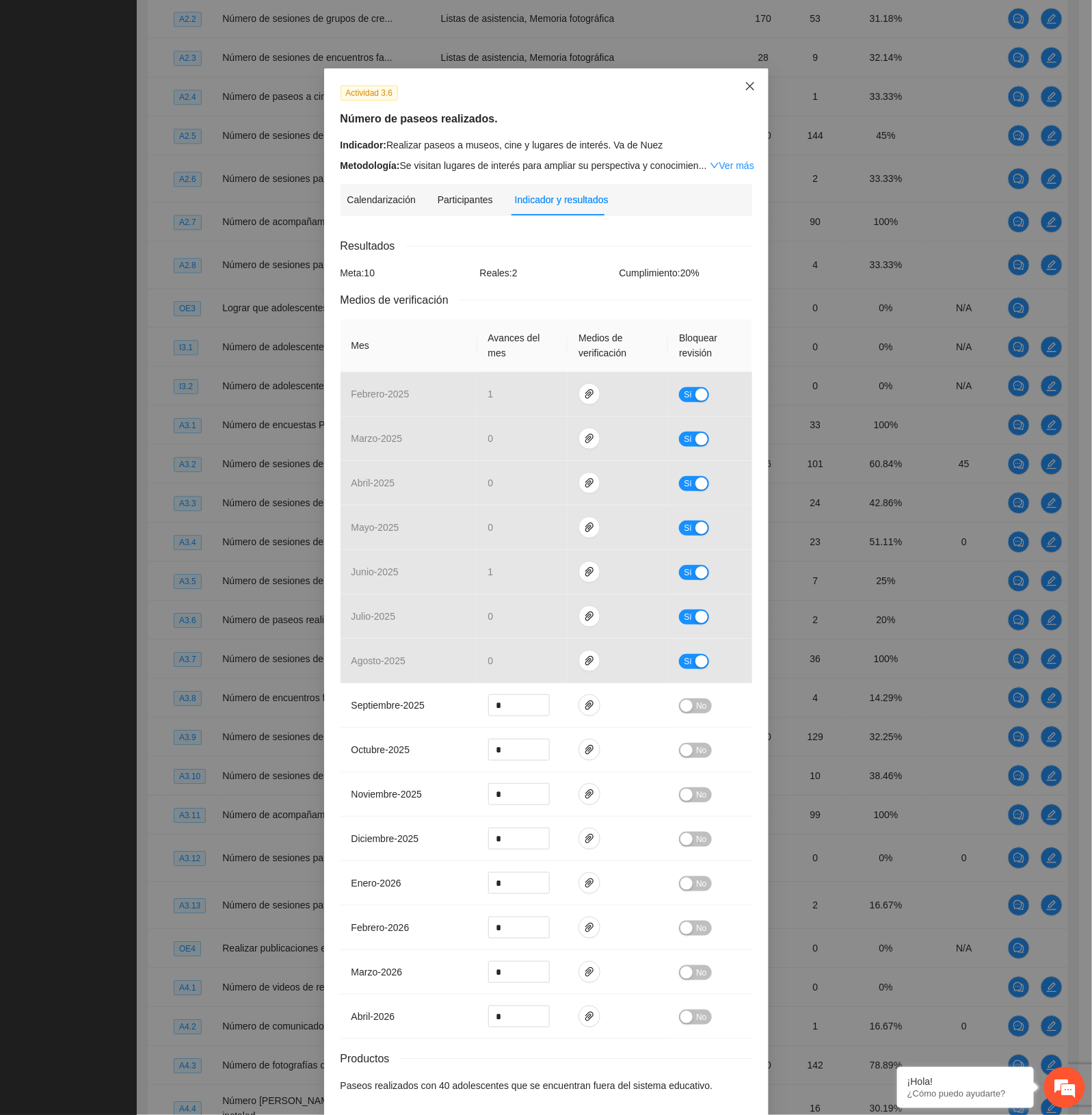
drag, startPoint x: 737, startPoint y: 73, endPoint x: 751, endPoint y: 100, distance: 30.4
click at [737, 73] on span "Close" at bounding box center [750, 86] width 37 height 37
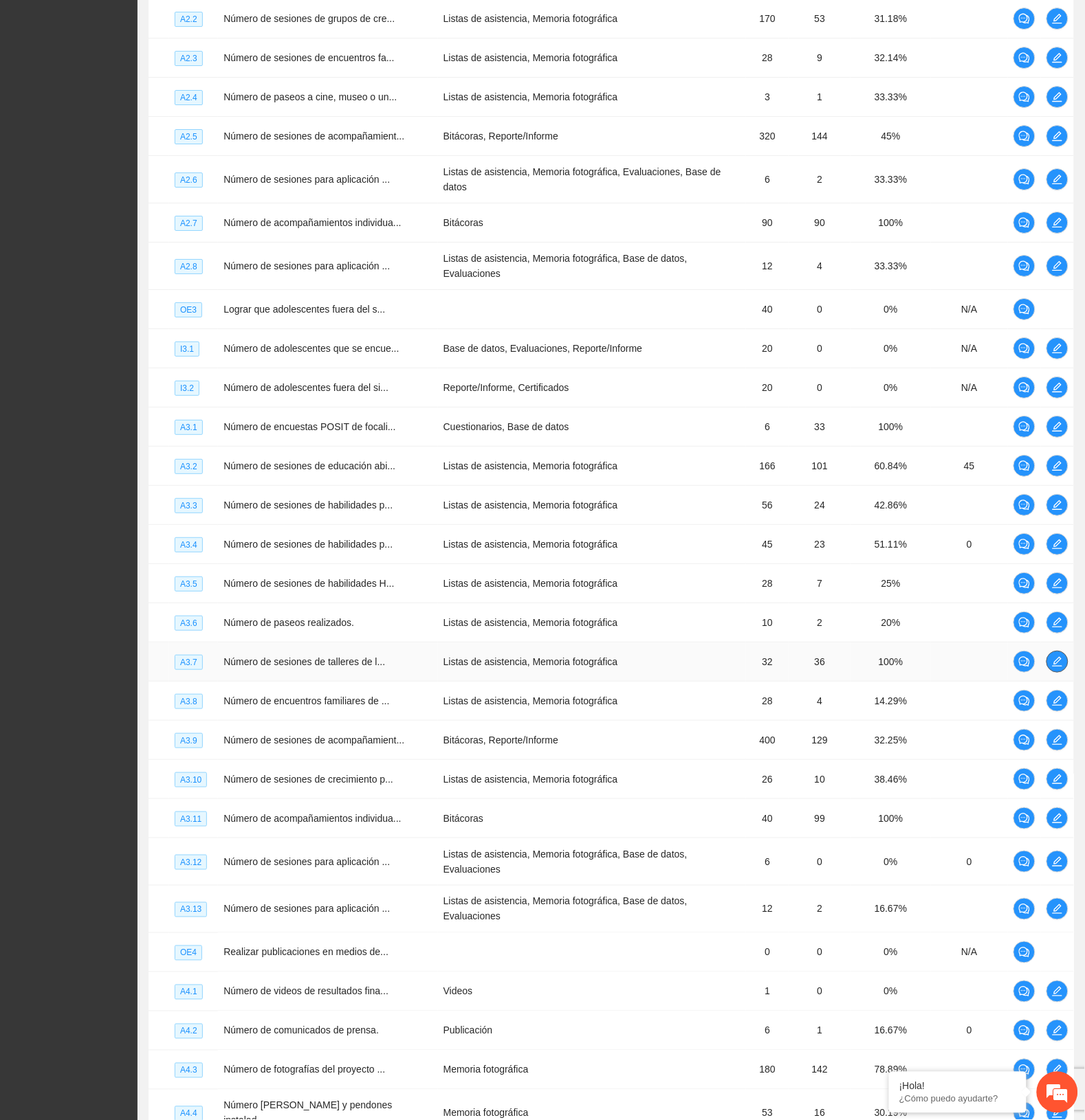
click at [1059, 656] on icon "edit" at bounding box center [1057, 661] width 11 height 11
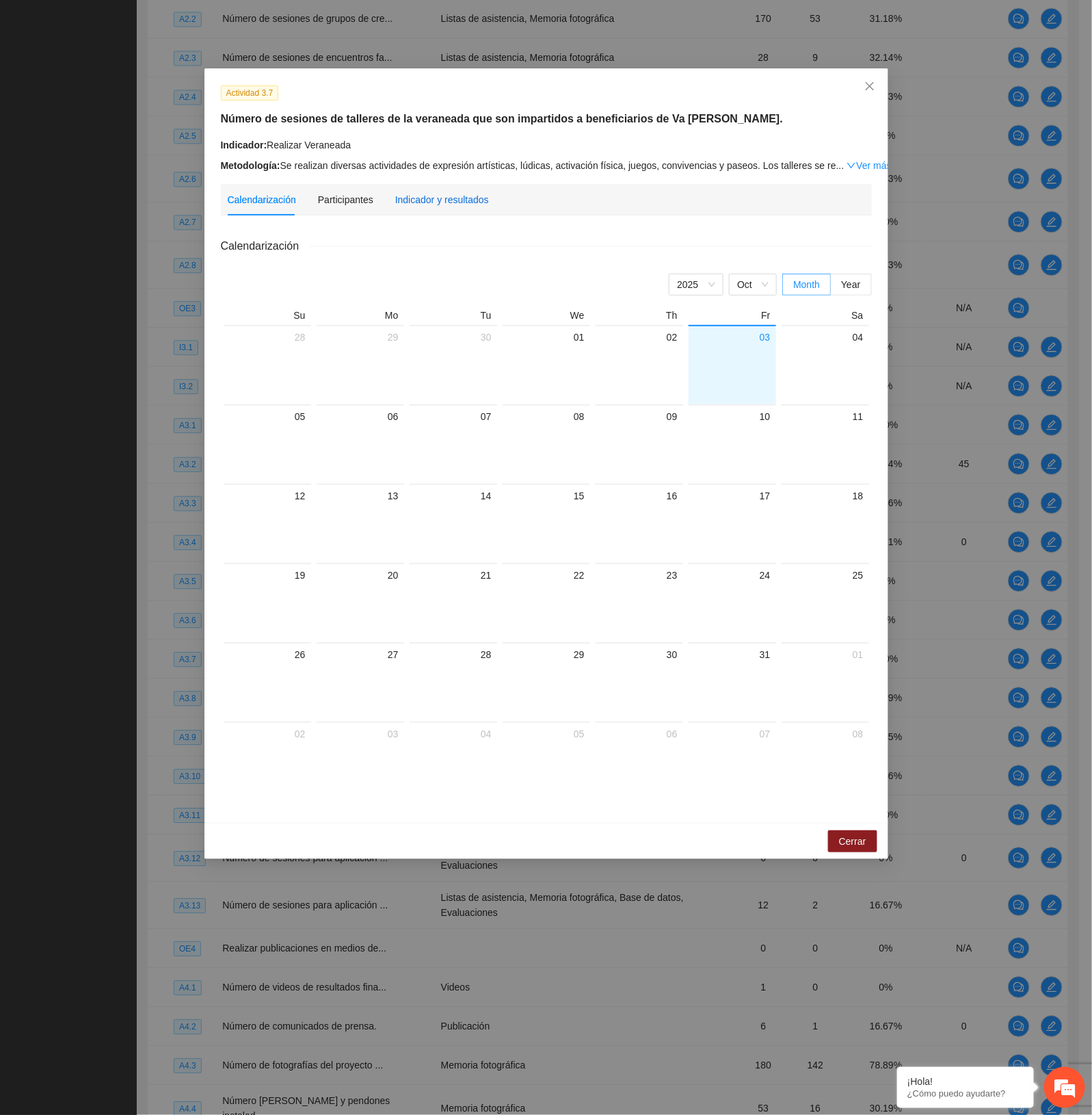
click at [424, 195] on div "Indicador y resultados" at bounding box center [442, 200] width 93 height 15
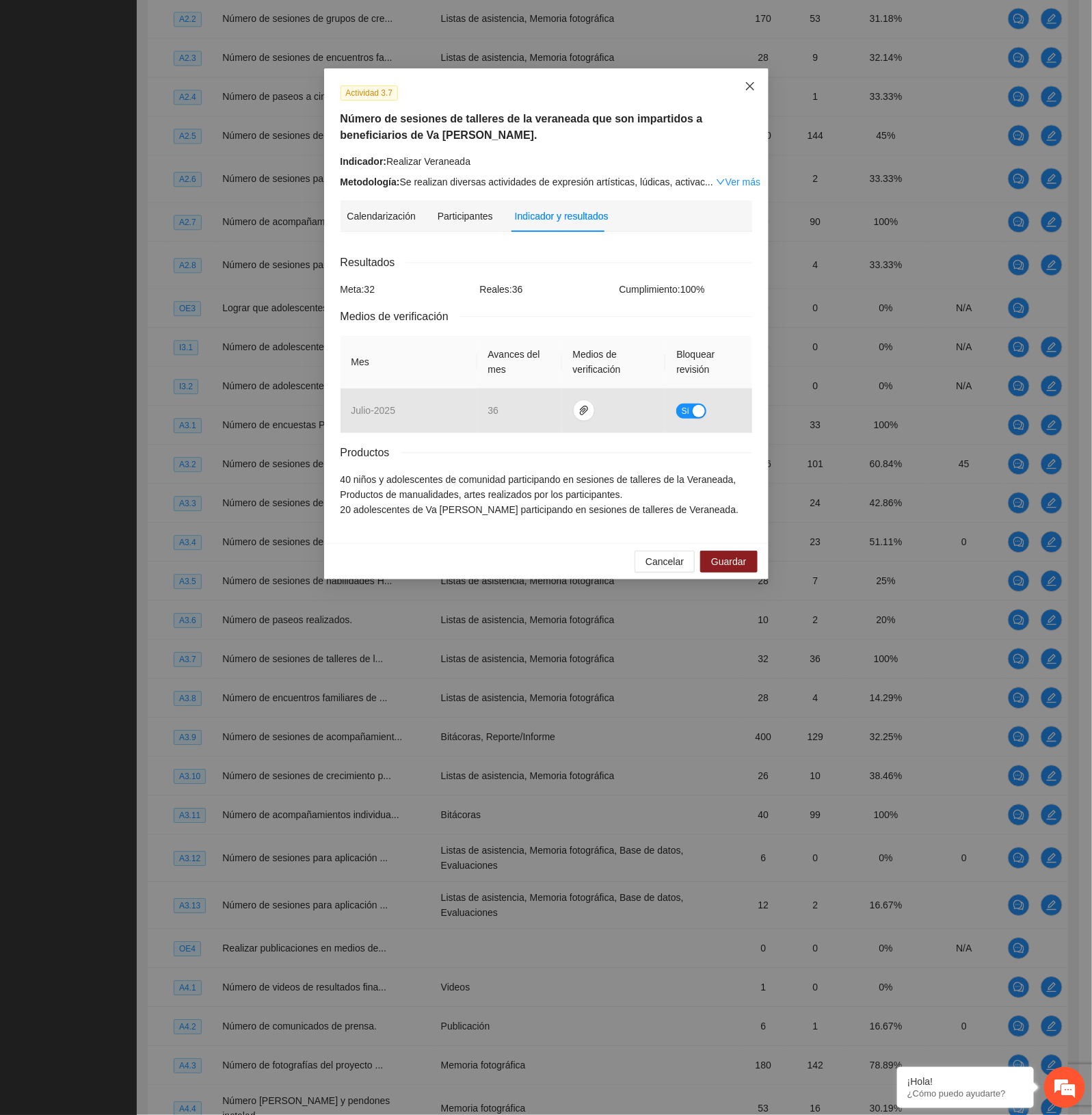
click at [745, 84] on icon "close" at bounding box center [750, 86] width 11 height 11
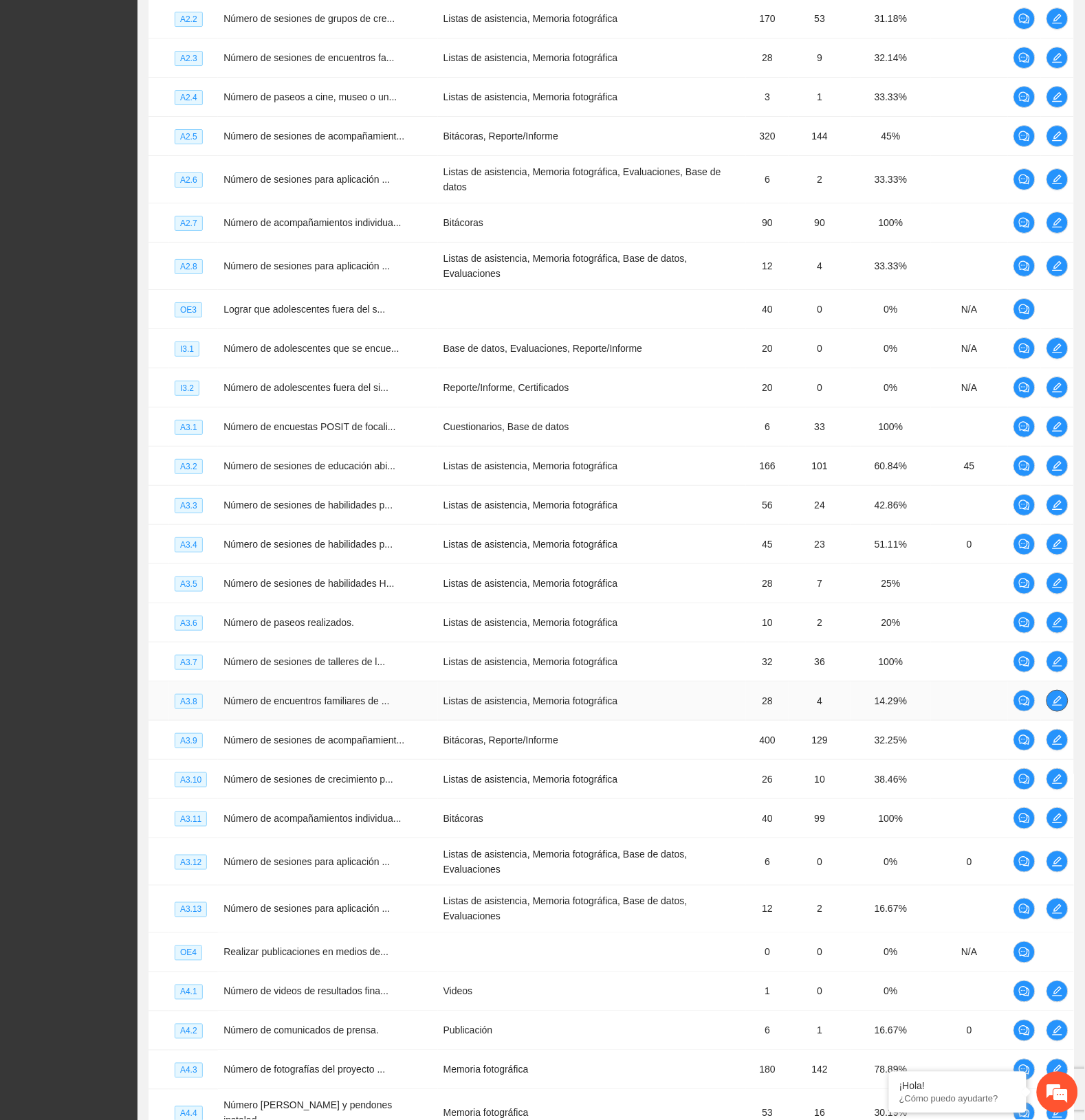
click at [1055, 696] on icon "edit" at bounding box center [1057, 701] width 10 height 10
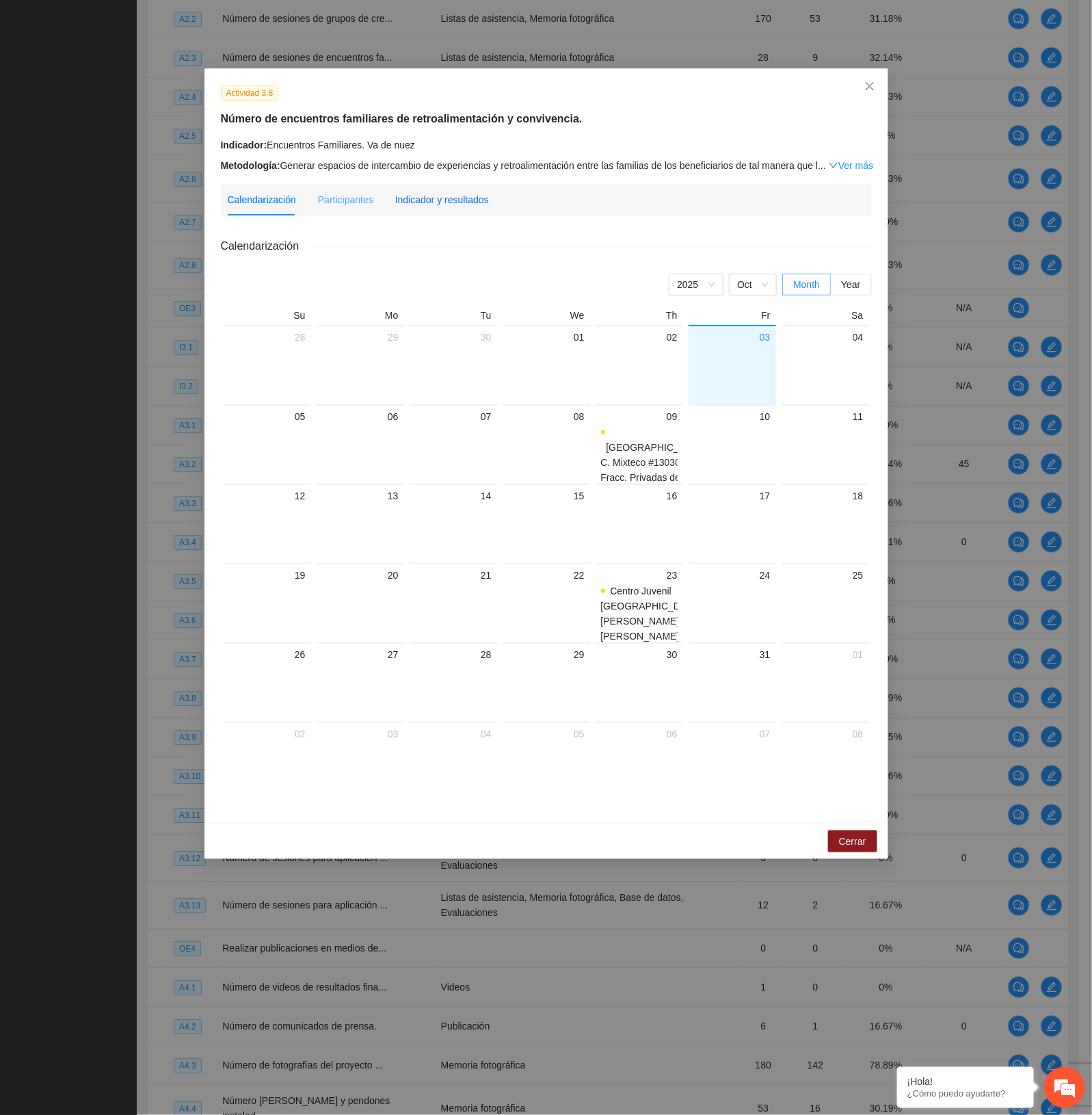
click at [436, 204] on div "Indicador y resultados" at bounding box center [442, 200] width 93 height 15
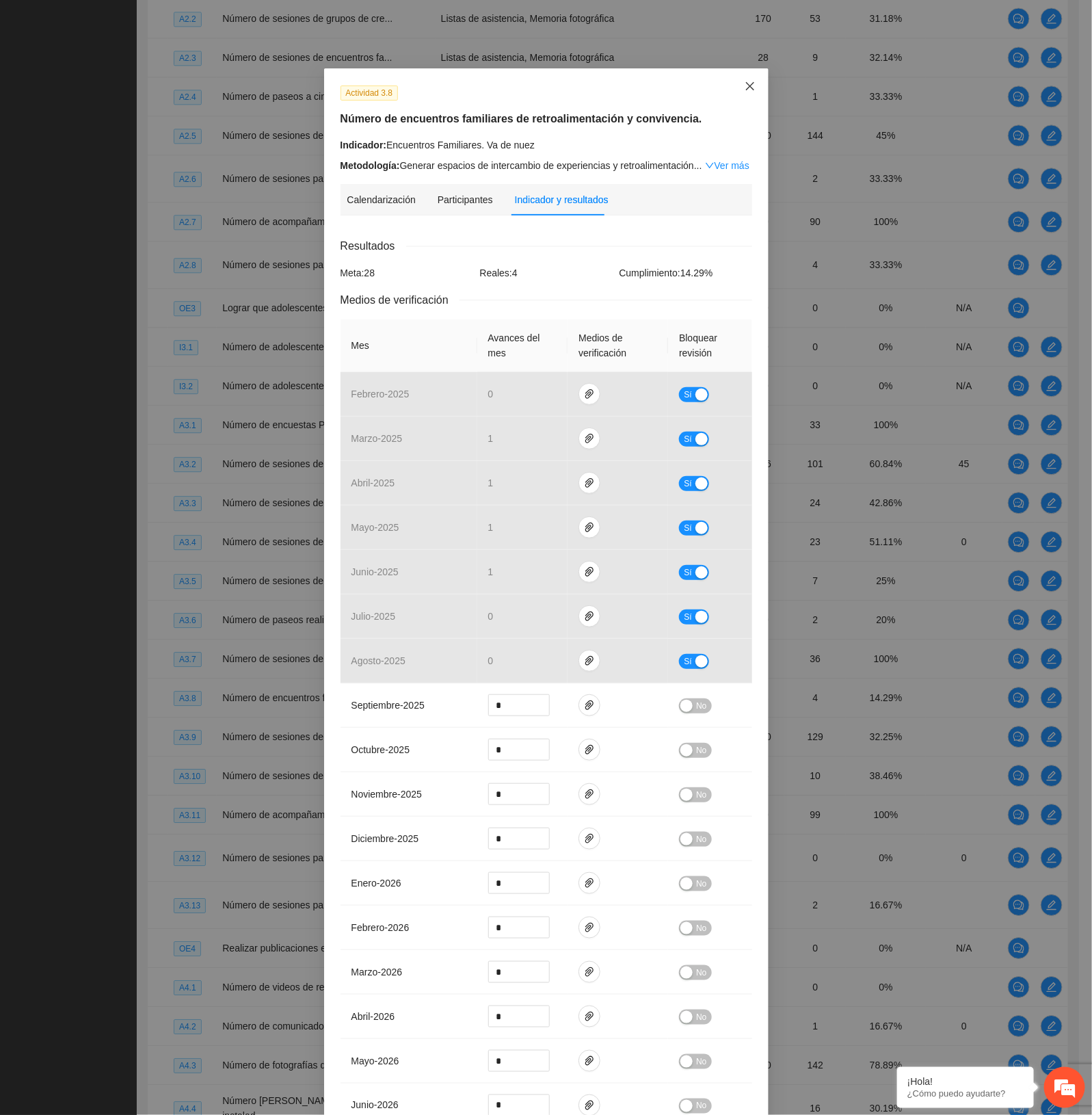
click at [732, 89] on span "Close" at bounding box center [750, 86] width 37 height 37
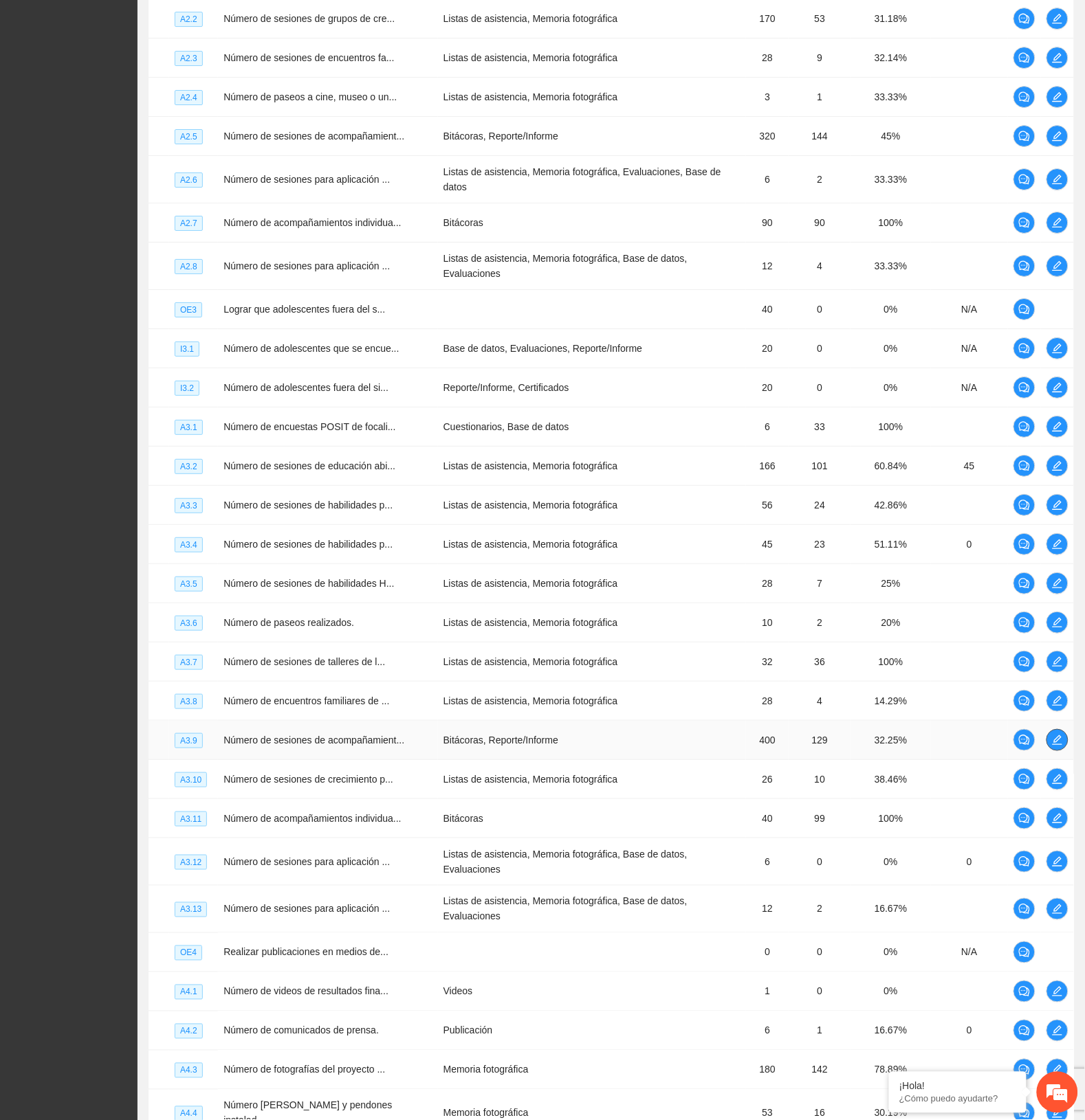
click at [1053, 734] on icon "edit" at bounding box center [1057, 740] width 11 height 11
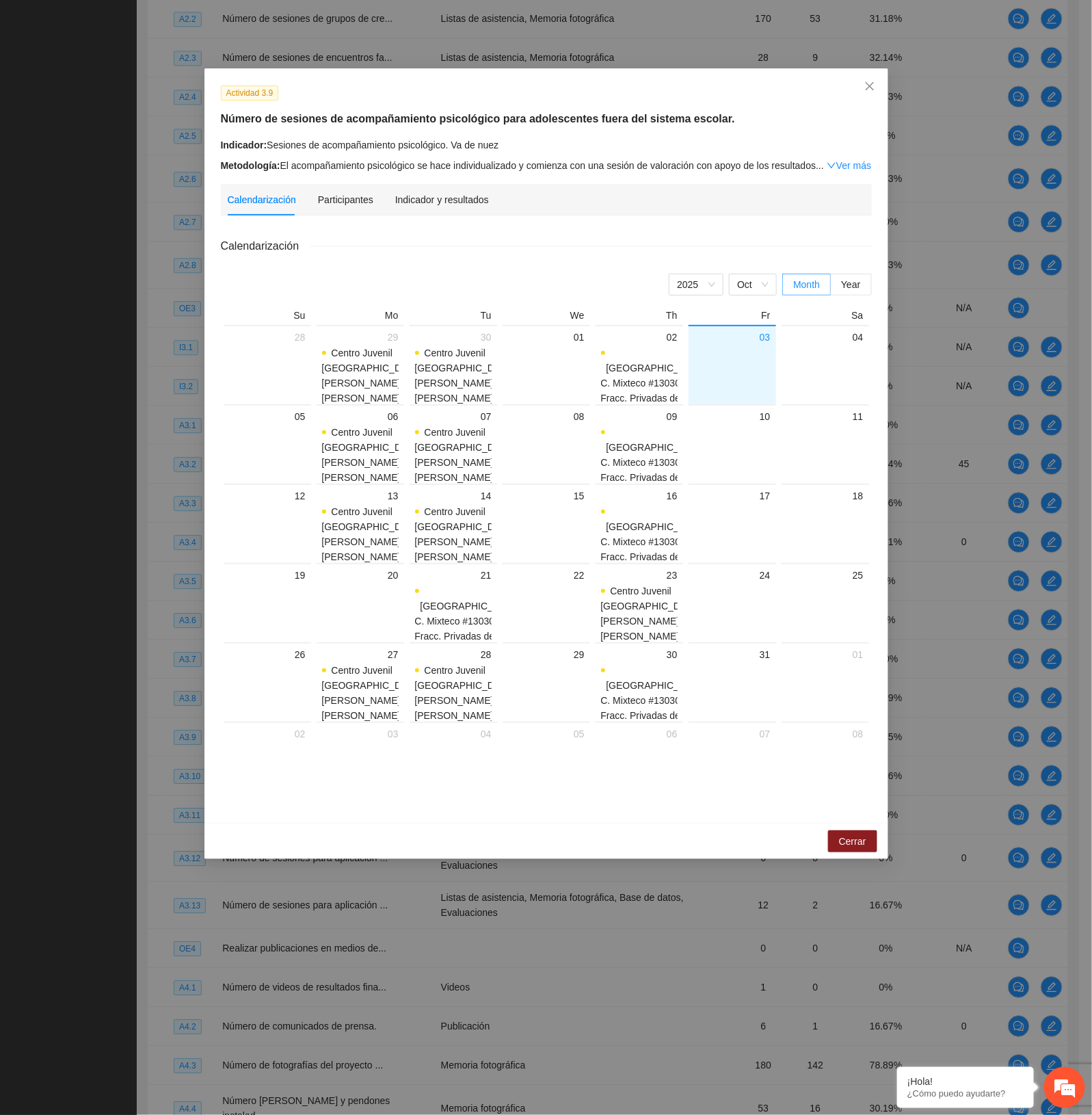
drag, startPoint x: 408, startPoint y: 190, endPoint x: 431, endPoint y: 190, distance: 23.0
click at [409, 190] on div "Indicador y resultados" at bounding box center [442, 199] width 93 height 31
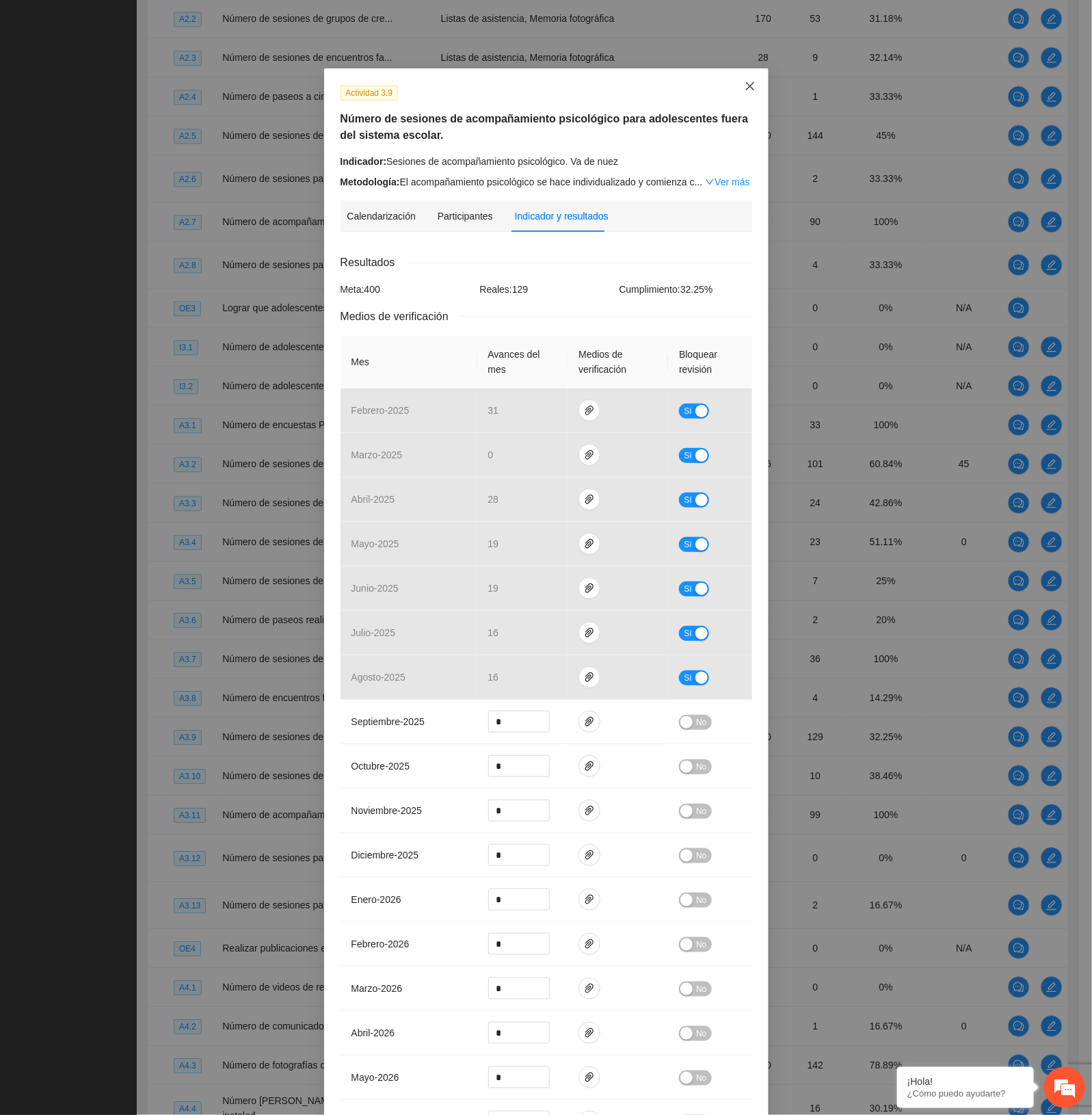
click at [742, 93] on span "Close" at bounding box center [750, 86] width 37 height 37
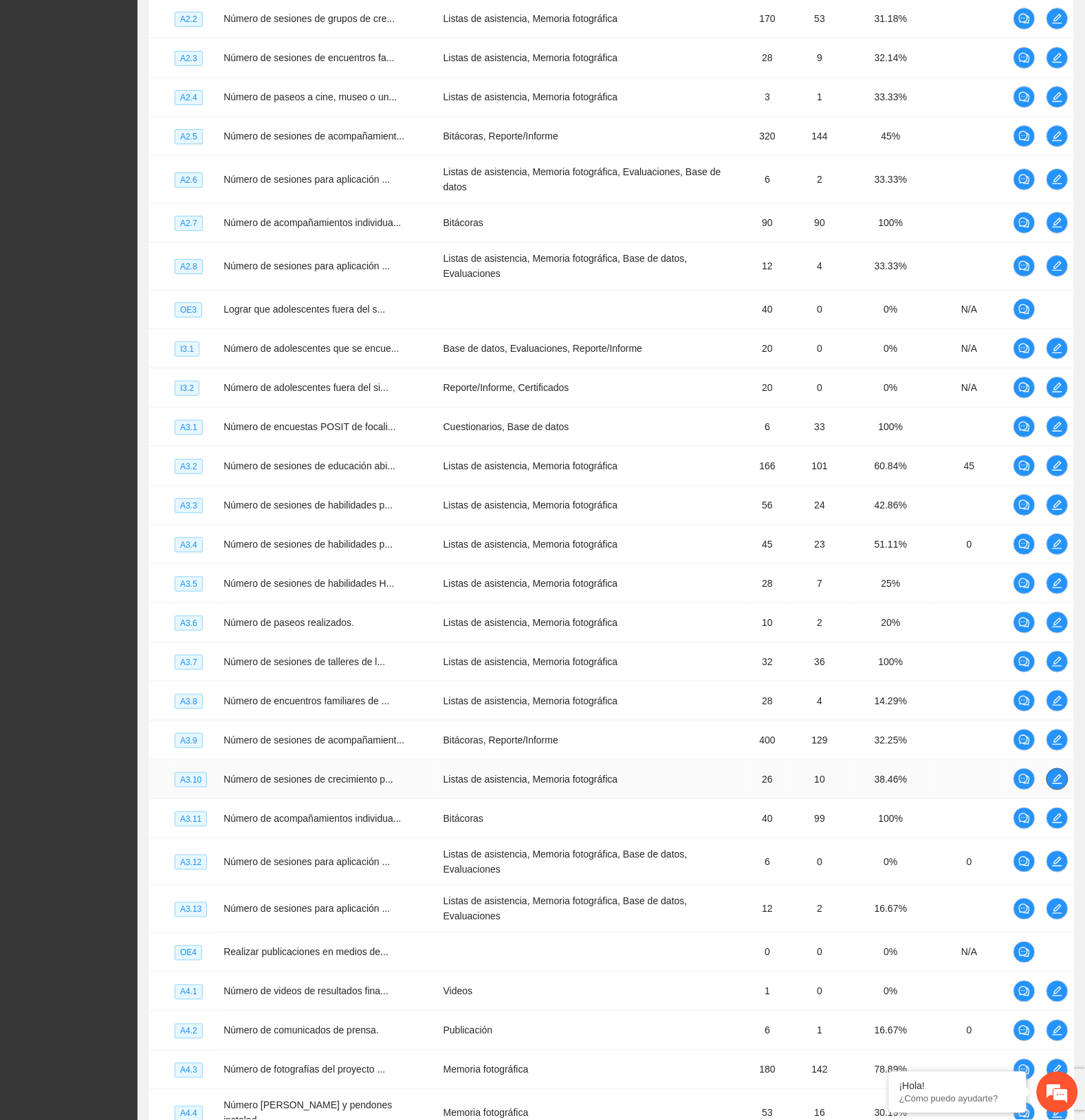
click at [1057, 775] on icon "edit" at bounding box center [1057, 780] width 10 height 10
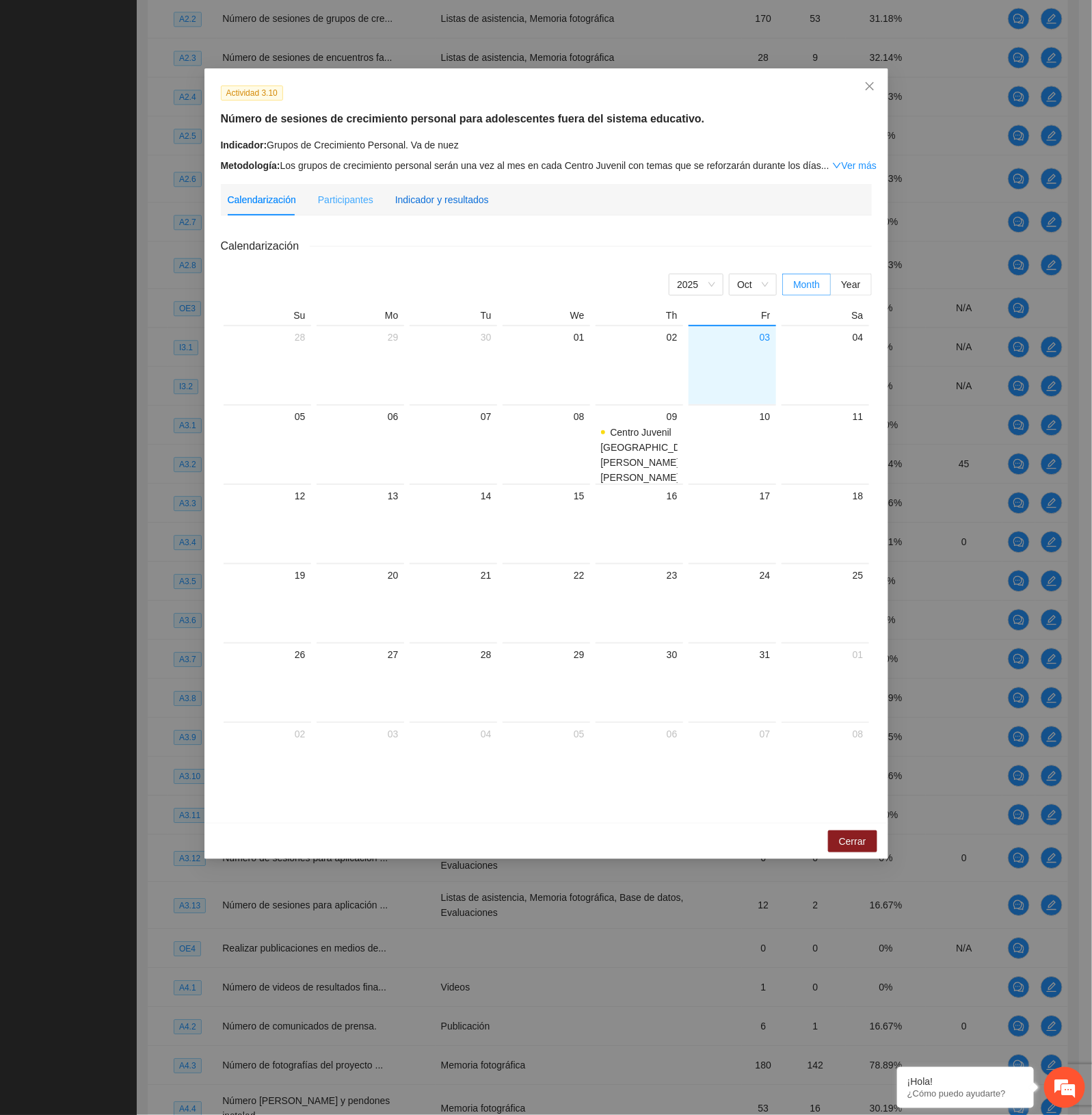
drag, startPoint x: 460, startPoint y: 192, endPoint x: 483, endPoint y: 219, distance: 35.5
click at [459, 190] on div "Indicador y resultados" at bounding box center [442, 199] width 93 height 31
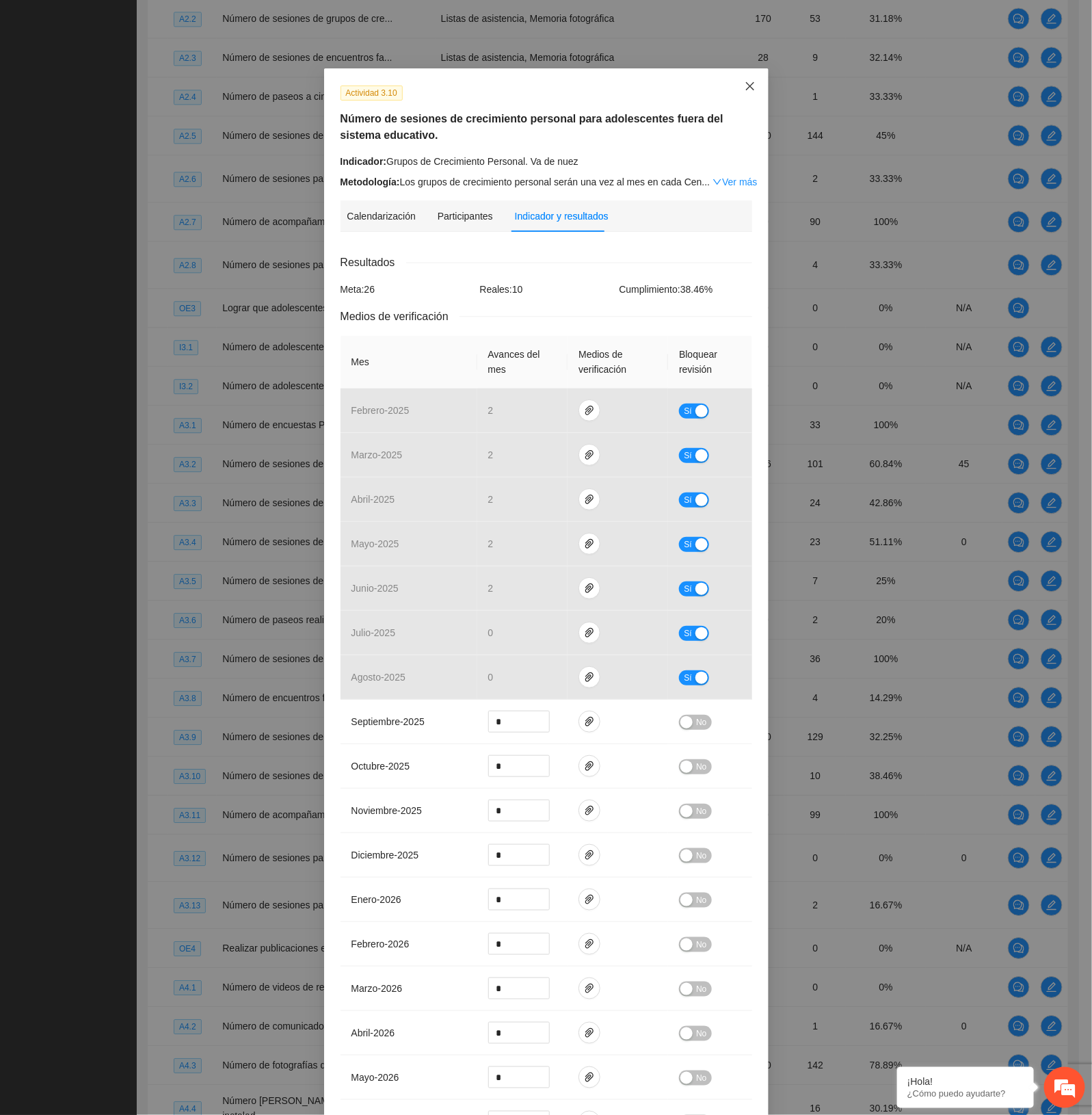
drag, startPoint x: 748, startPoint y: 93, endPoint x: 790, endPoint y: 158, distance: 77.4
click at [743, 93] on span "Close" at bounding box center [750, 86] width 37 height 37
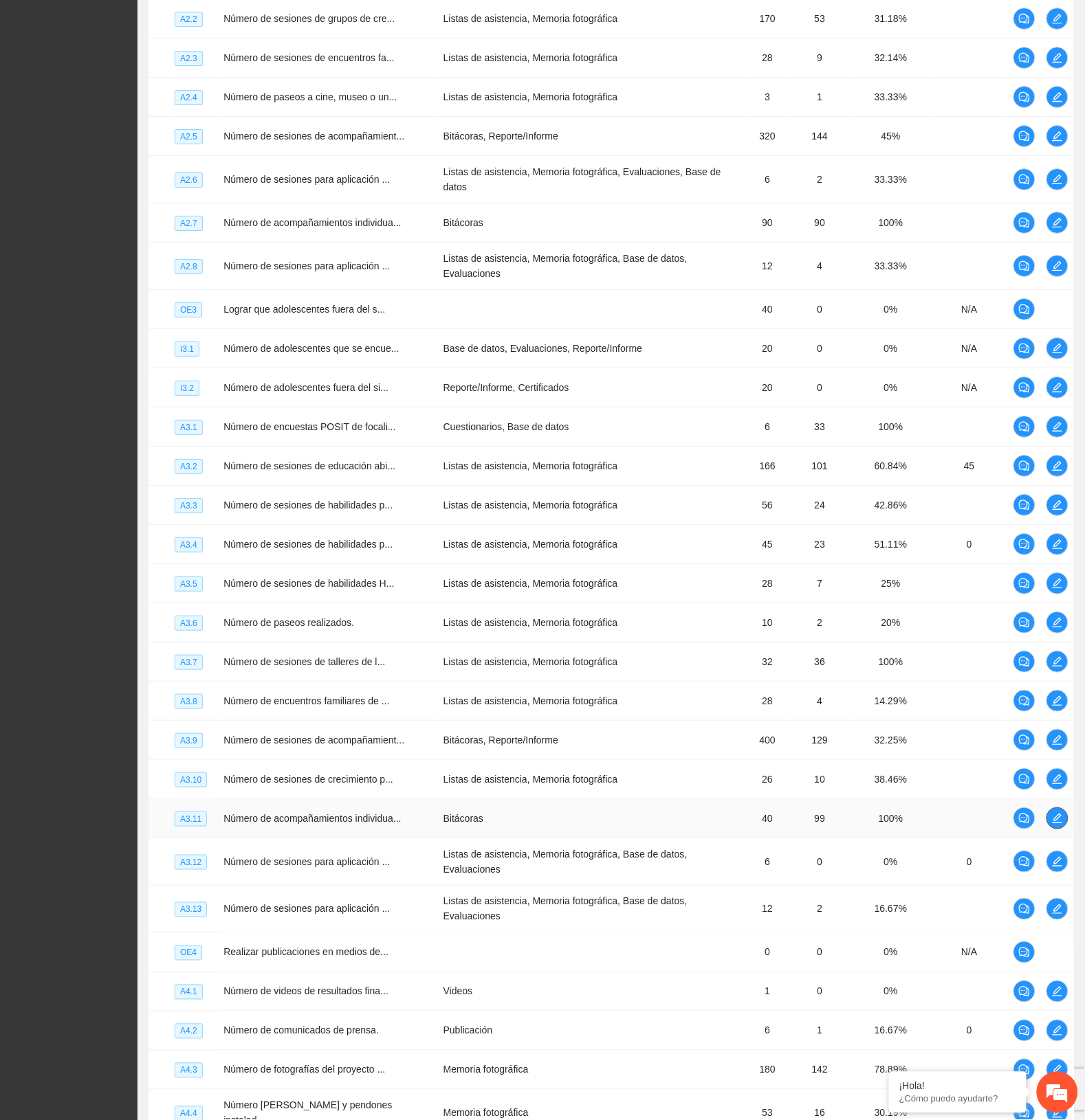
click at [1054, 813] on icon "edit" at bounding box center [1057, 818] width 11 height 11
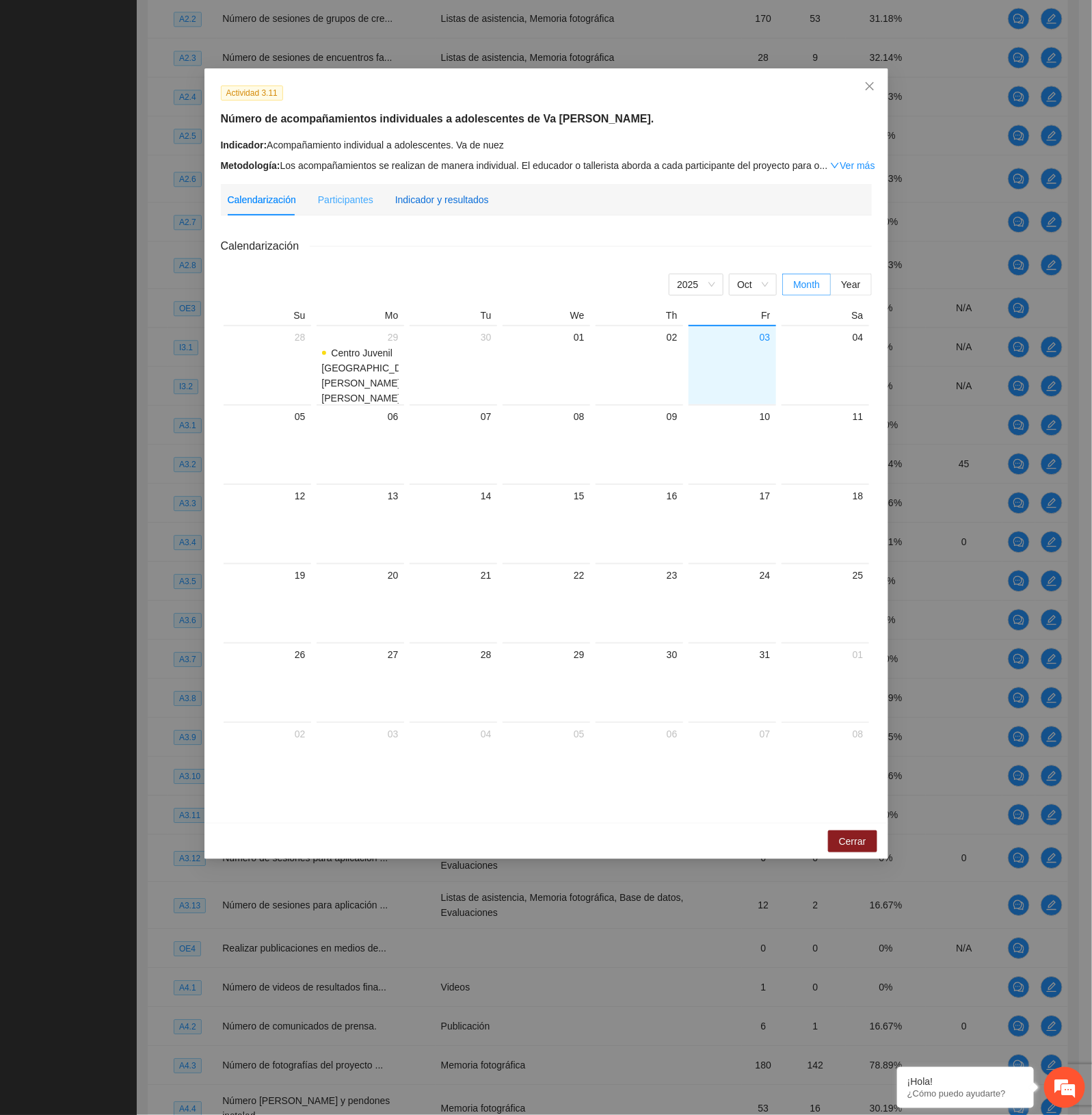
click at [457, 203] on div "Indicador y resultados" at bounding box center [442, 200] width 93 height 15
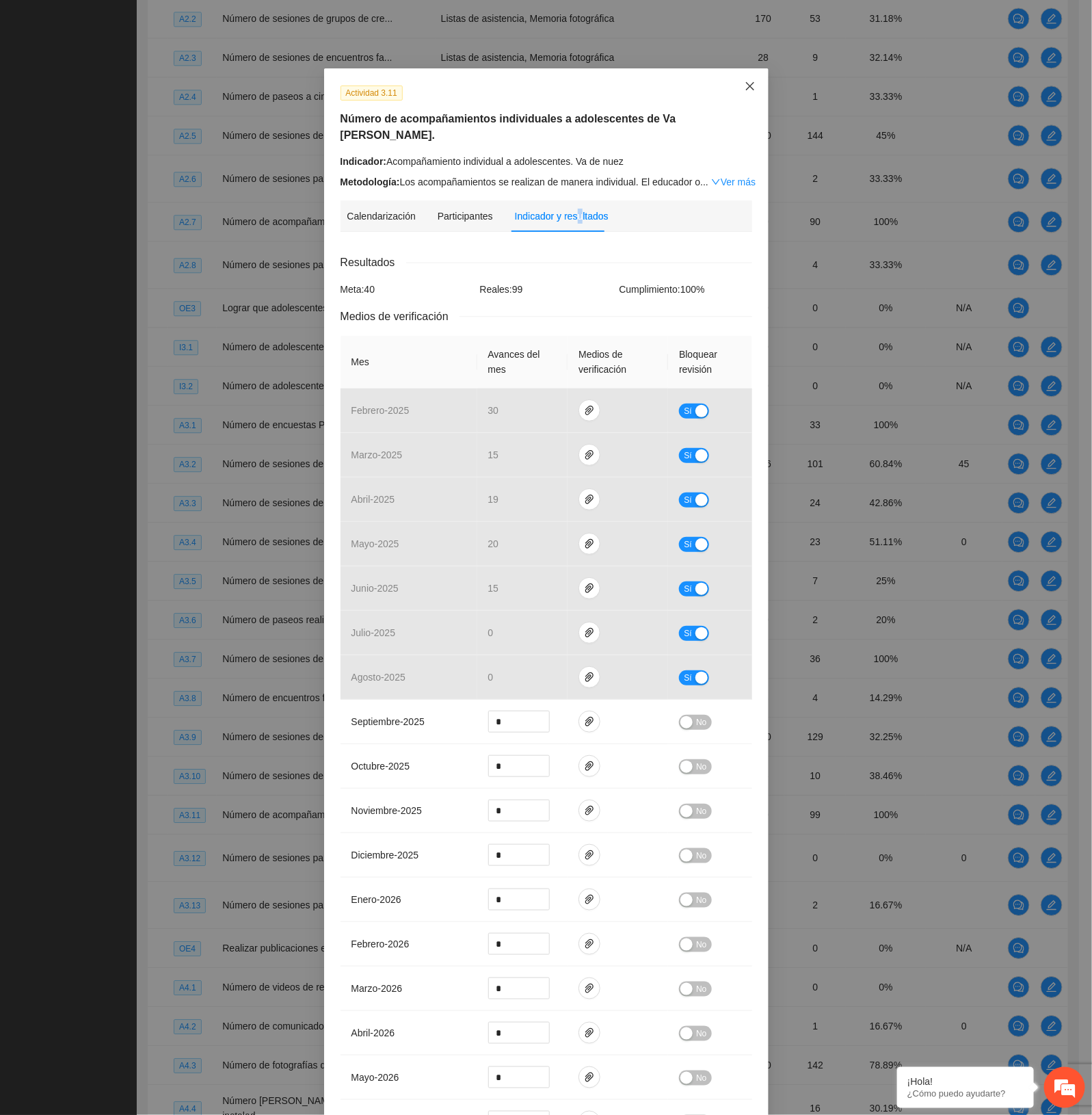
click at [737, 93] on span "Close" at bounding box center [750, 86] width 37 height 37
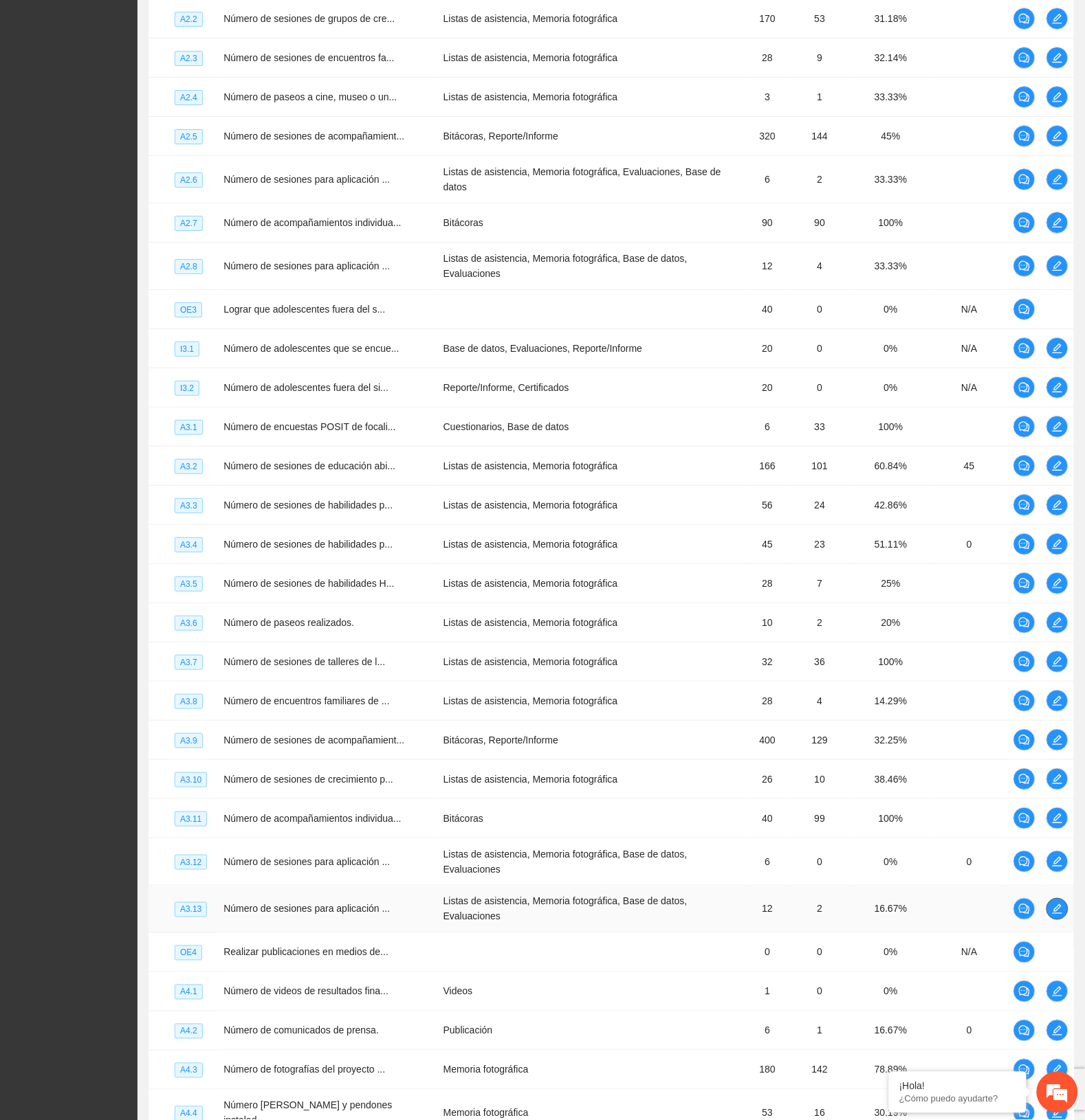
click at [1059, 904] on icon "edit" at bounding box center [1057, 909] width 10 height 10
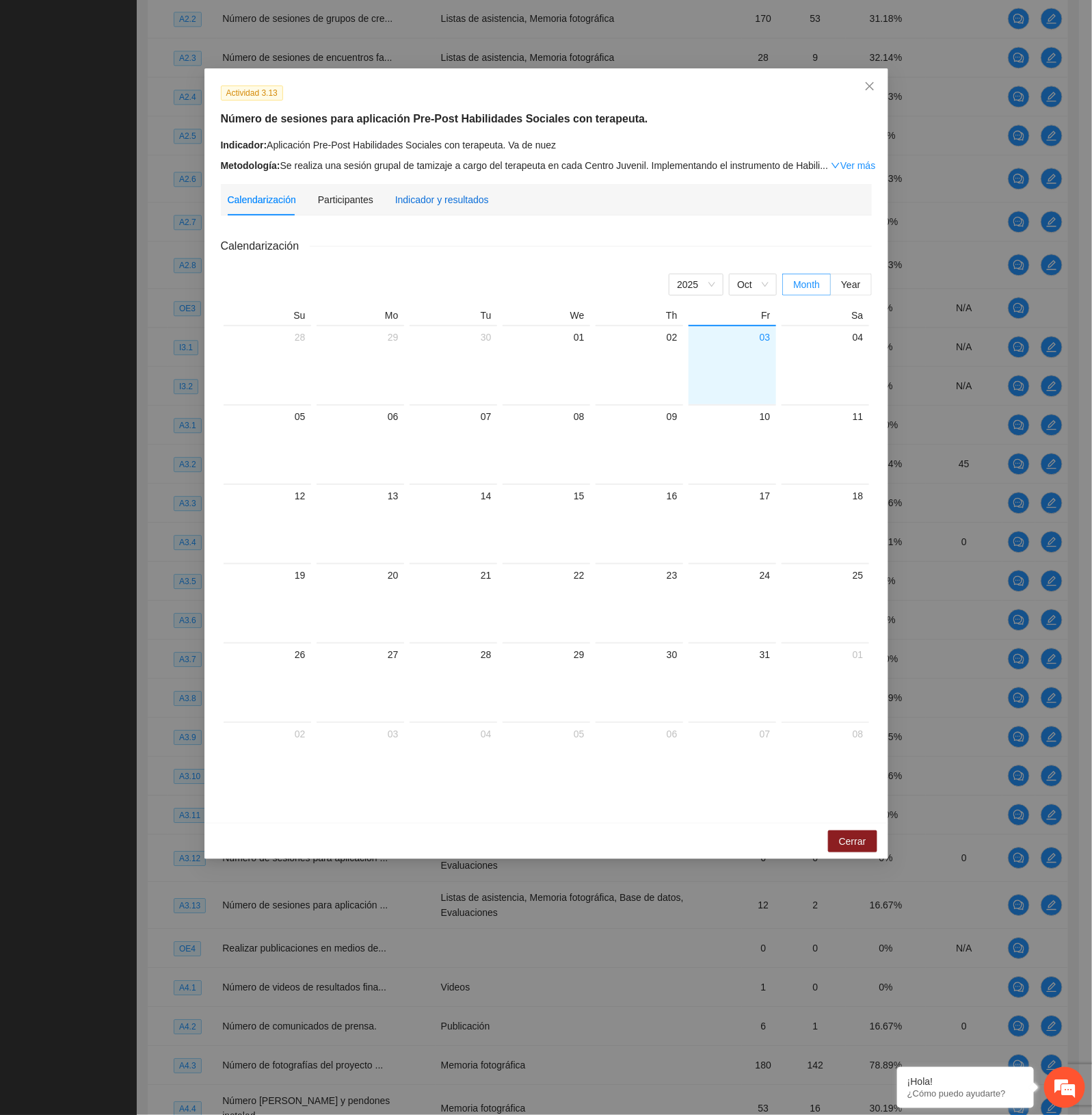
click at [443, 197] on div "Indicador y resultados" at bounding box center [442, 200] width 93 height 15
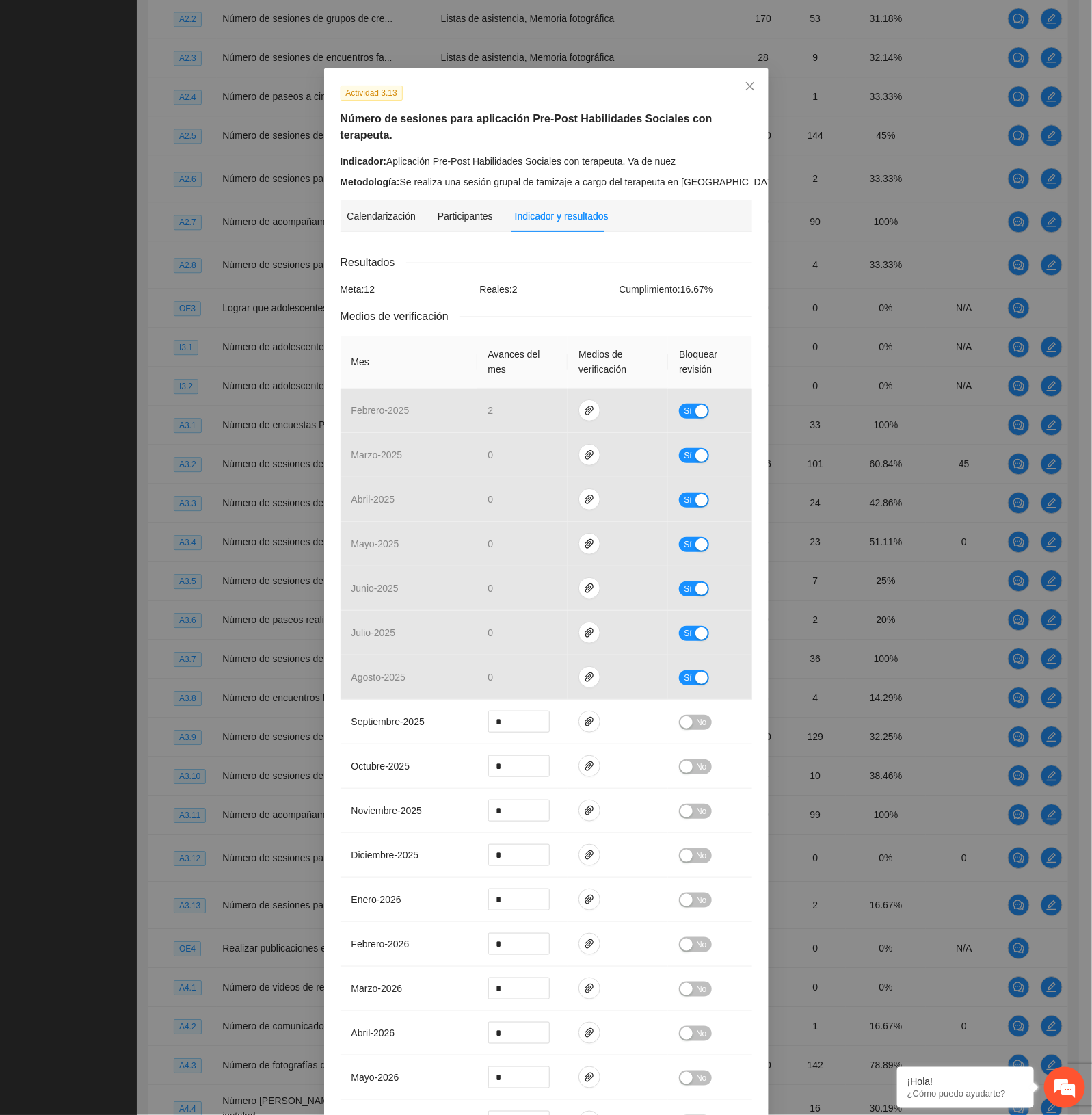
click at [677, 223] on div "Calendarización Participantes Indicador y resultados Calendarización [DATE] Mon…" at bounding box center [546, 704] width 411 height 1008
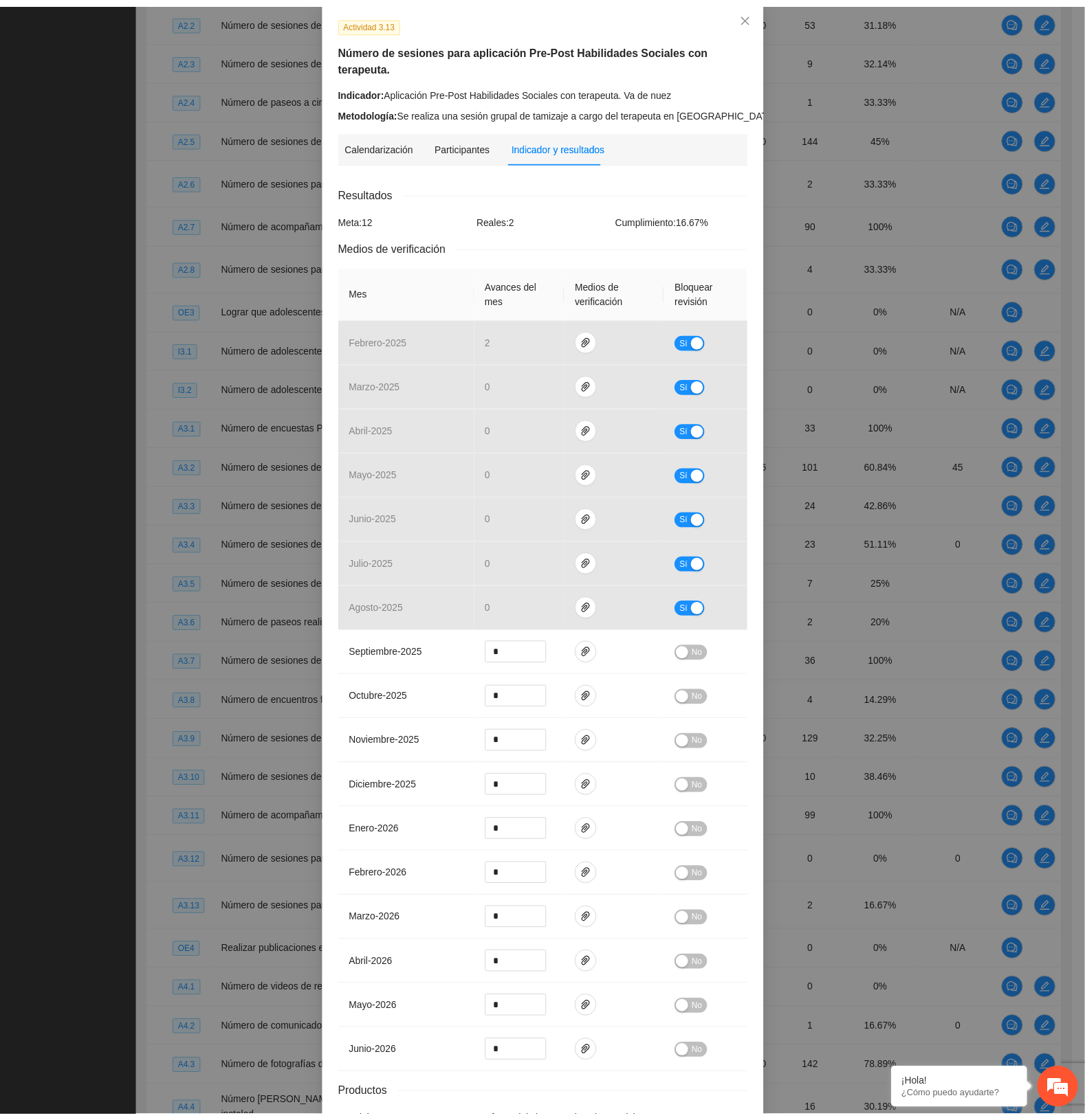
scroll to position [0, 0]
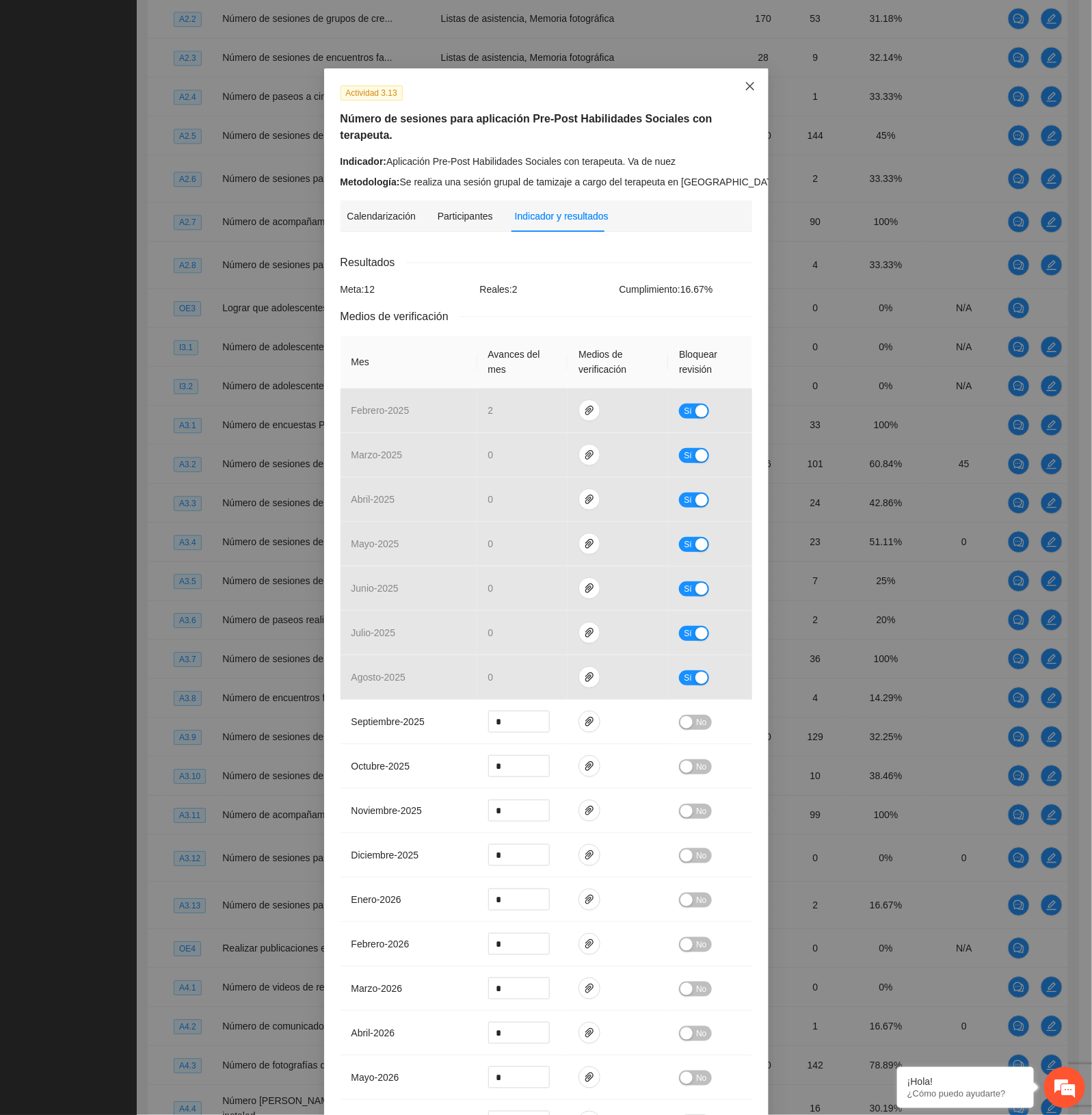
click at [747, 77] on span "Close" at bounding box center [750, 86] width 37 height 37
